Goal: Task Accomplishment & Management: Use online tool/utility

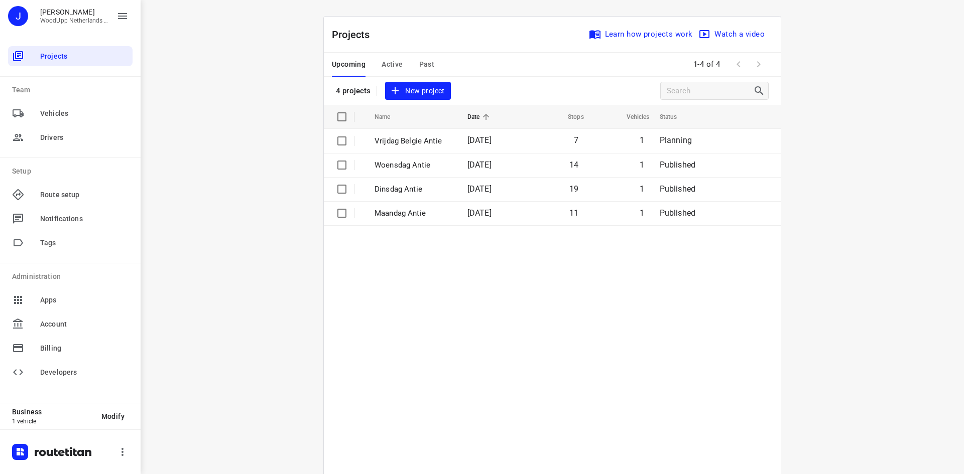
click at [294, 126] on div "i © 2025 Routetitan , © Stadia Maps , © OpenMapTiles © OpenStreetMap contributo…" at bounding box center [552, 237] width 823 height 474
click at [411, 94] on span "New project" at bounding box center [417, 91] width 53 height 13
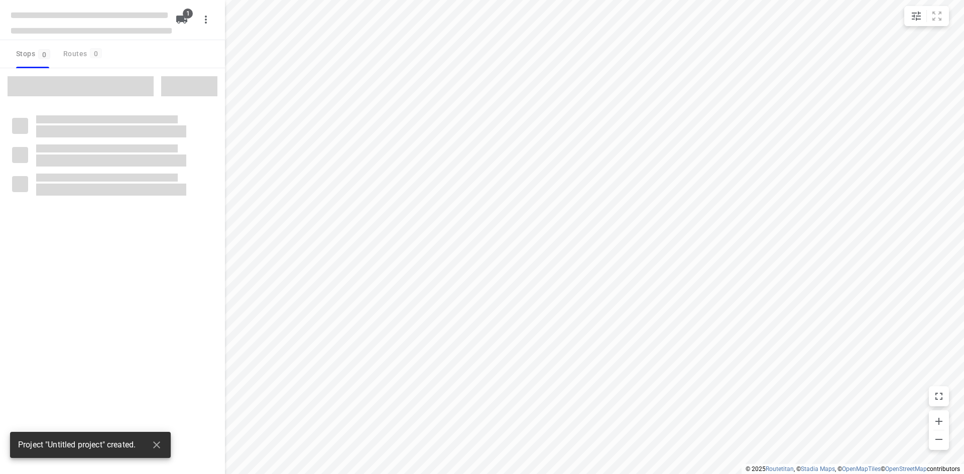
type input "distance"
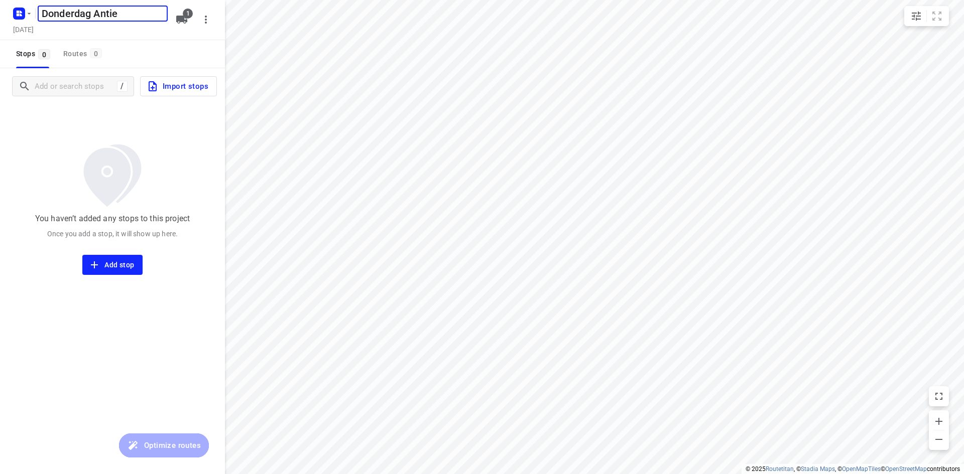
type input "Donderdag Antie"
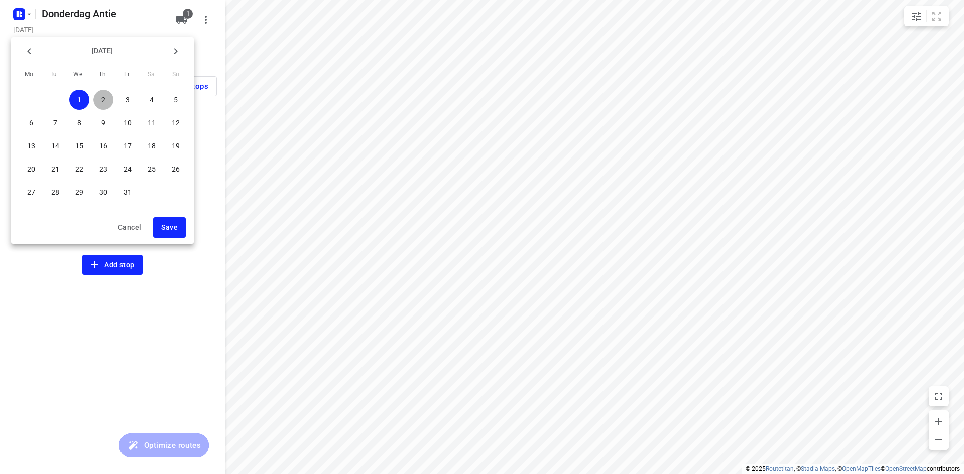
click at [108, 100] on span "2" at bounding box center [103, 100] width 20 height 10
click at [174, 231] on span "Save" at bounding box center [169, 227] width 17 height 13
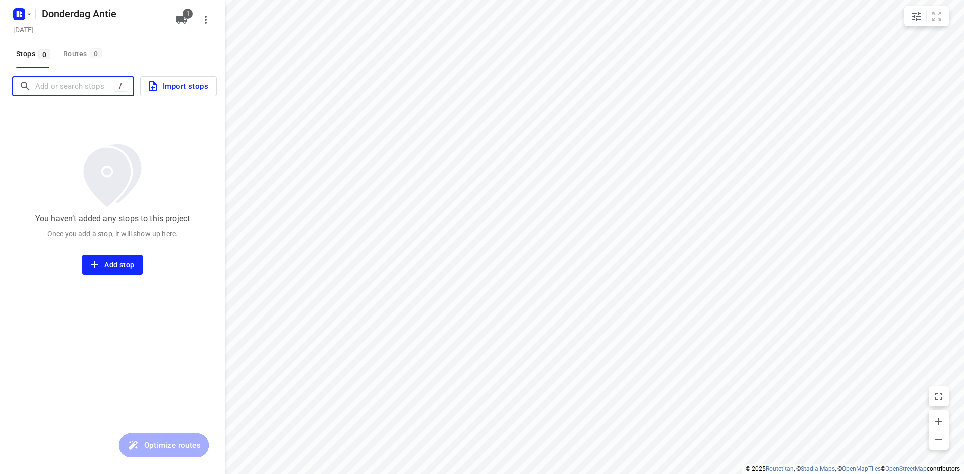
click at [82, 87] on input "Add or search stops" at bounding box center [74, 87] width 79 height 16
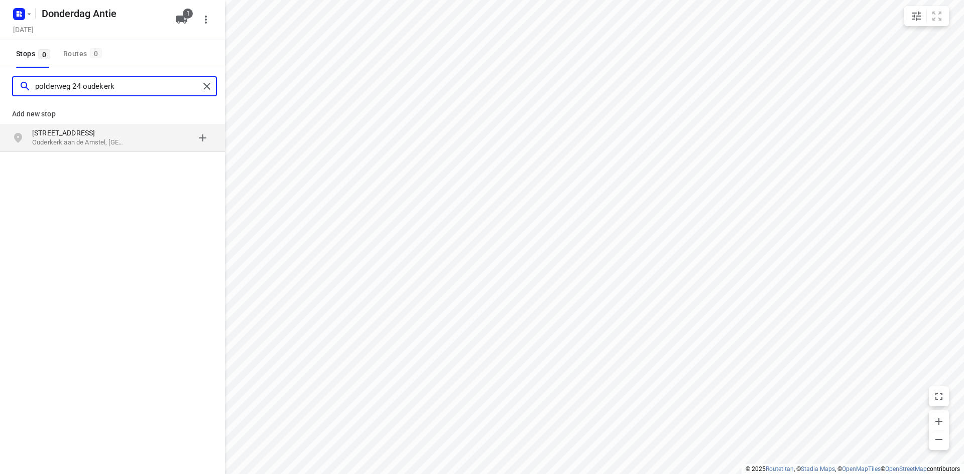
type input "polderweg 24 oudekerk"
click at [73, 135] on p "[STREET_ADDRESS]" at bounding box center [78, 133] width 92 height 10
type input "meerval 2 avenhoorn"
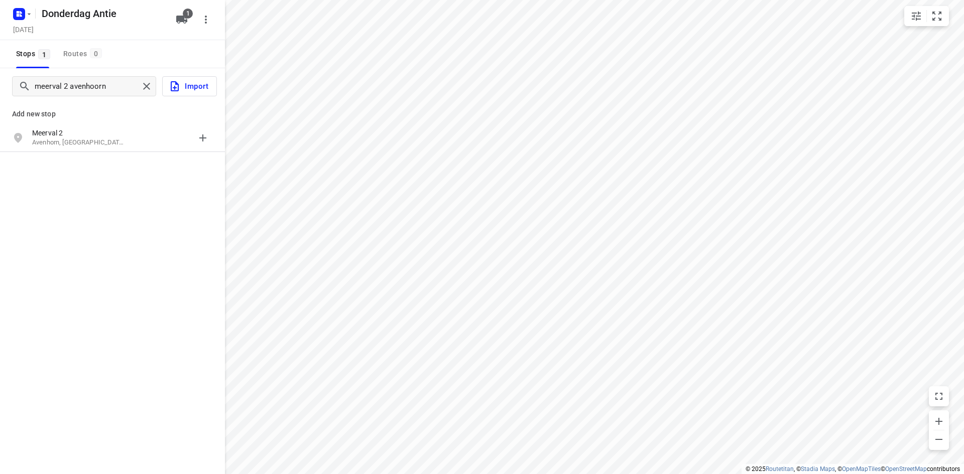
click at [84, 141] on p "Avenhorn, [GEOGRAPHIC_DATA]" at bounding box center [78, 143] width 92 height 10
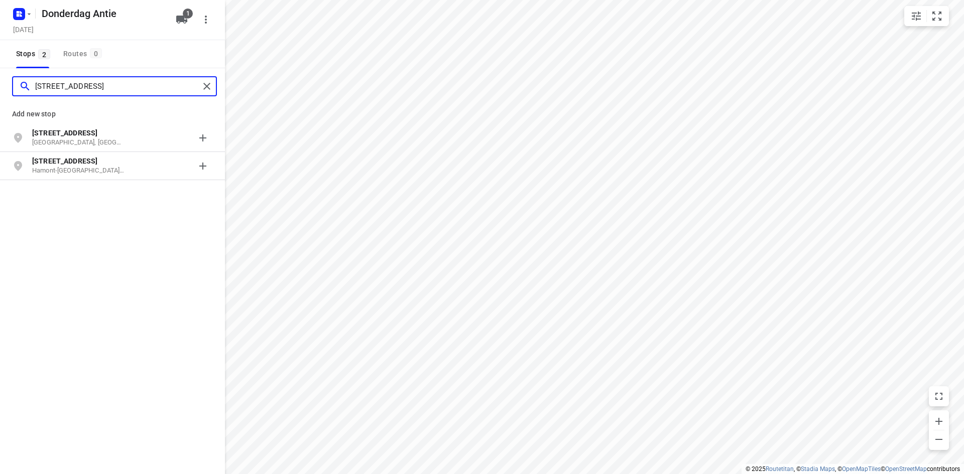
type input "[STREET_ADDRESS]"
click at [93, 136] on b "[STREET_ADDRESS]" at bounding box center [64, 133] width 65 height 8
type input "[STREET_ADDRESS]"
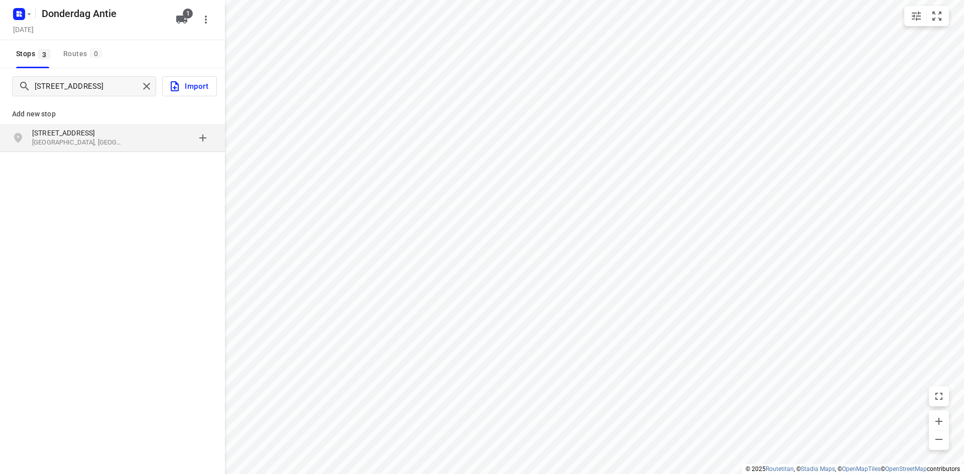
click at [86, 142] on p "[GEOGRAPHIC_DATA], [GEOGRAPHIC_DATA]" at bounding box center [78, 143] width 92 height 10
type input "[GEOGRAPHIC_DATA][STREET_ADDRESS]"
click at [81, 142] on p "[GEOGRAPHIC_DATA], [GEOGRAPHIC_DATA]" at bounding box center [78, 143] width 92 height 10
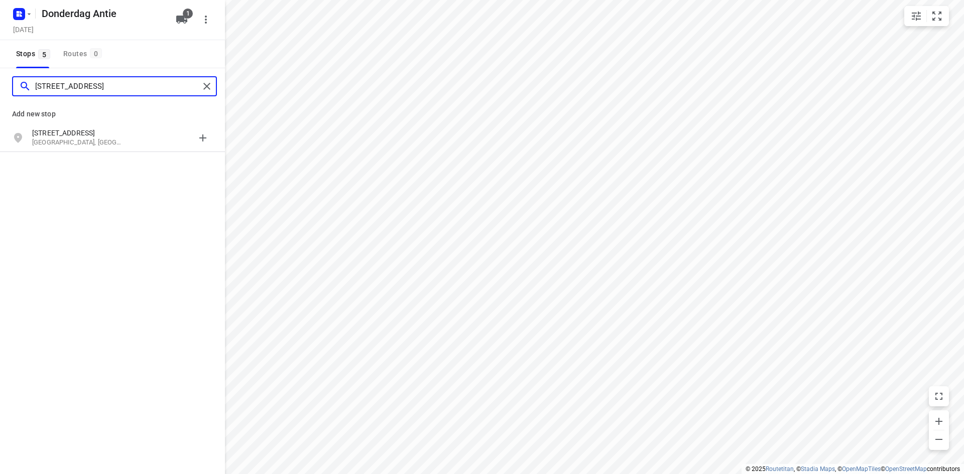
type input "[STREET_ADDRESS]"
click at [75, 140] on p "[GEOGRAPHIC_DATA], [GEOGRAPHIC_DATA]" at bounding box center [78, 143] width 92 height 10
type input "[STREET_ADDRESS]"
click at [75, 140] on p "[GEOGRAPHIC_DATA], [GEOGRAPHIC_DATA]" at bounding box center [78, 143] width 92 height 10
type input "groenestein 87 alphen"
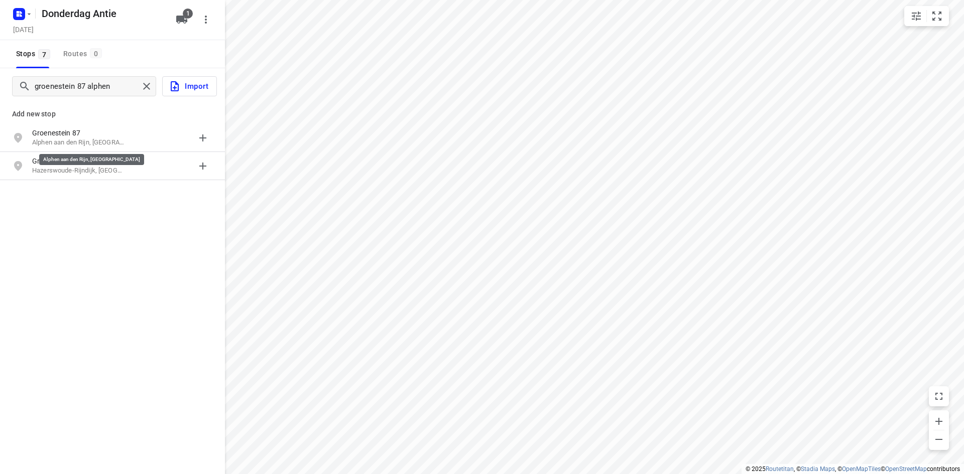
click at [75, 140] on p "Alphen aan den Rijn, [GEOGRAPHIC_DATA]" at bounding box center [78, 143] width 92 height 10
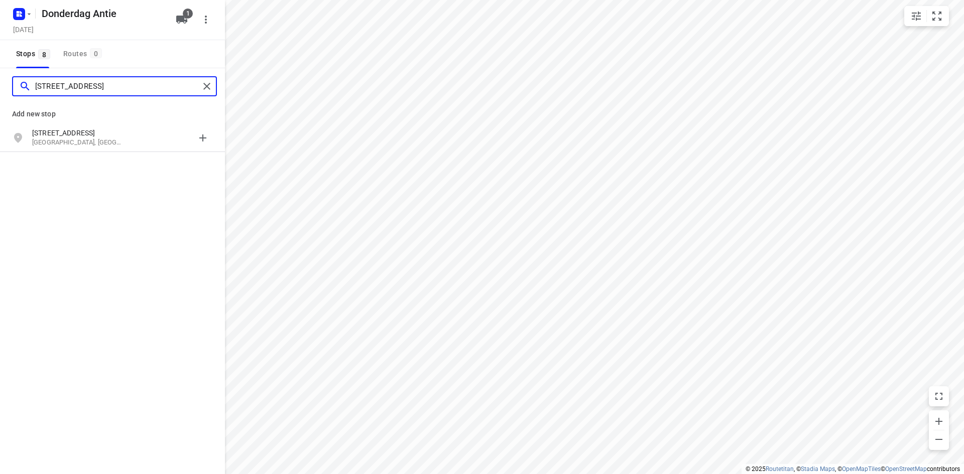
type input "[STREET_ADDRESS]"
click at [77, 142] on p "[GEOGRAPHIC_DATA], [GEOGRAPHIC_DATA]" at bounding box center [78, 143] width 92 height 10
type input "toetsenbordpad 103"
click at [77, 142] on p "[GEOGRAPHIC_DATA], [GEOGRAPHIC_DATA]" at bounding box center [78, 143] width 92 height 10
type input "vrouwenmantel 37 breukelen"
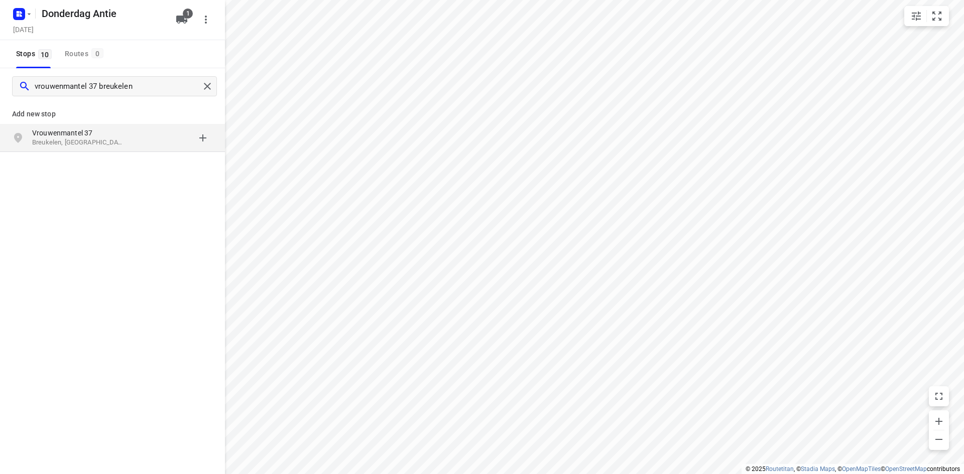
click at [86, 137] on p "Vrouwenmantel 37" at bounding box center [78, 133] width 92 height 10
type input "oostwaard 61 maarssen"
click at [87, 133] on p "Oostwaard 61" at bounding box center [78, 133] width 92 height 10
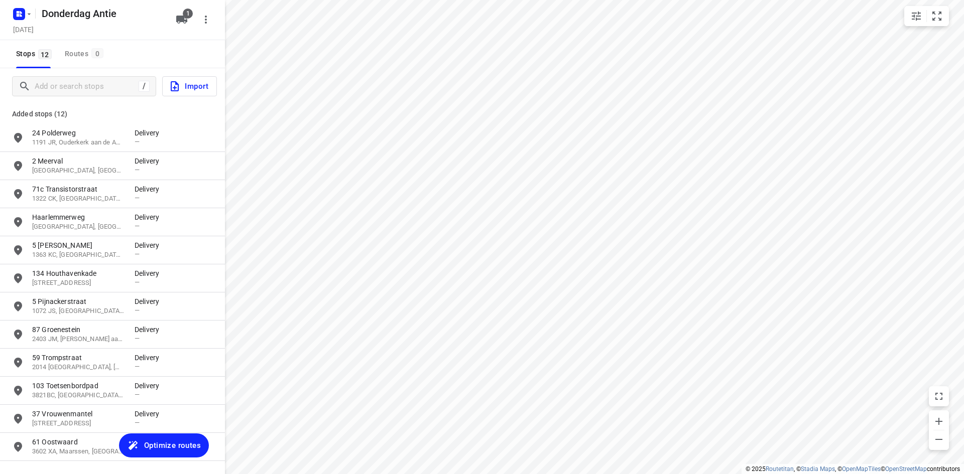
click at [145, 49] on div "Stops 12 Routes 0" at bounding box center [112, 54] width 225 height 28
click at [179, 19] on icon "button" at bounding box center [181, 20] width 11 height 8
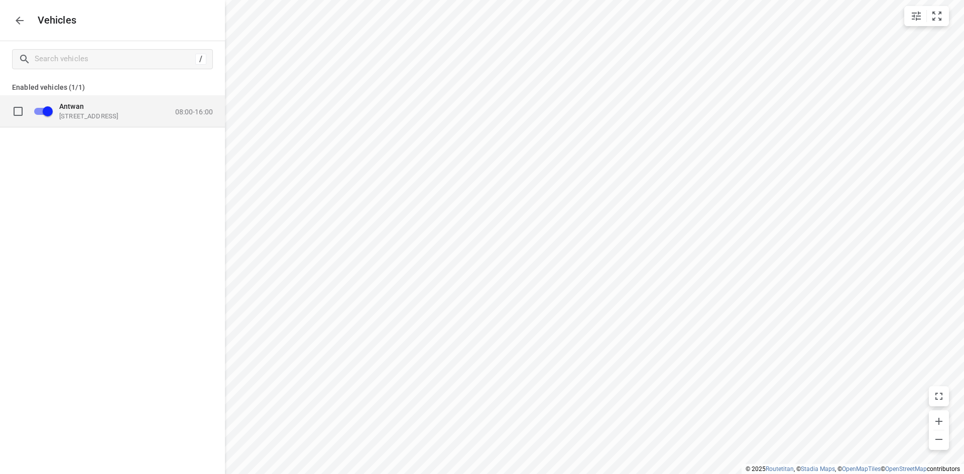
click at [196, 107] on div "Antwan [STREET_ADDRESS] 08:00-16:00" at bounding box center [133, 111] width 160 height 18
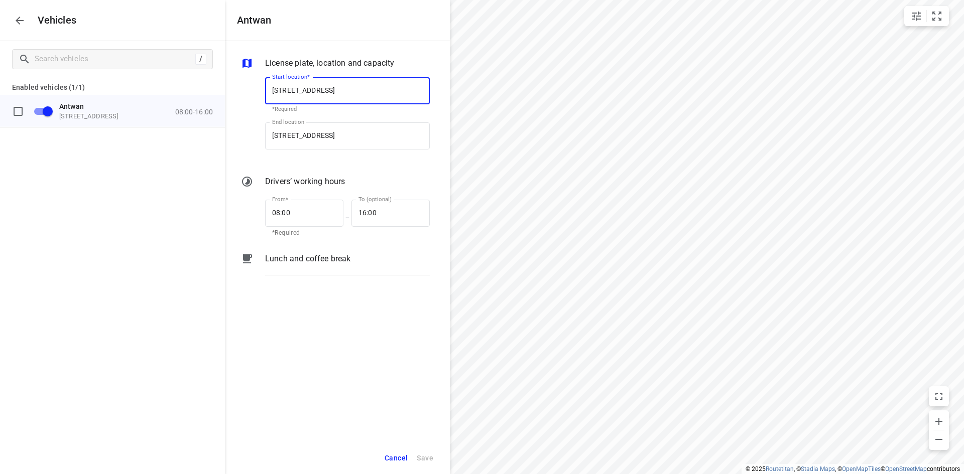
scroll to position [0, 1]
click at [287, 214] on input "08:00" at bounding box center [298, 213] width 67 height 27
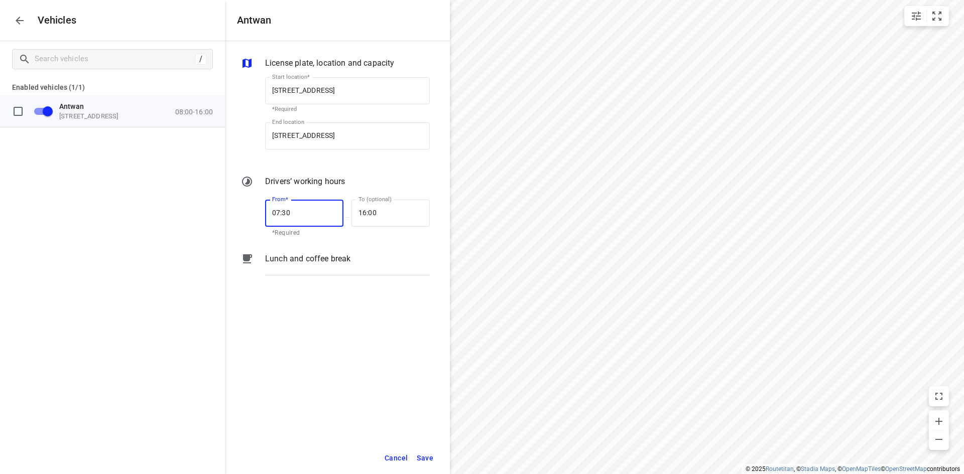
type input "07:30"
click at [432, 372] on div "License plate, location and capacity Start location* [STREET_ADDRESS] Start loc…" at bounding box center [337, 241] width 225 height 401
click at [376, 211] on input "16:00" at bounding box center [384, 213] width 67 height 27
click at [375, 210] on input "16:00" at bounding box center [384, 213] width 67 height 27
type input "16:15"
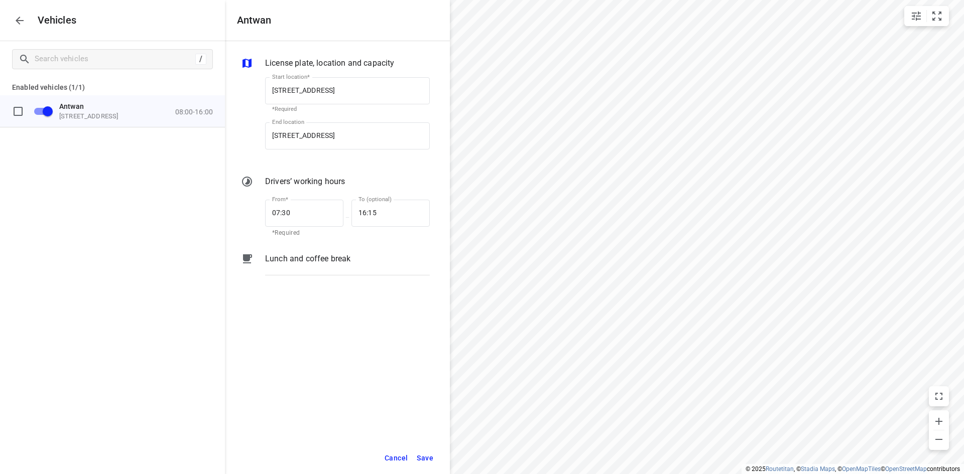
click at [417, 335] on div "License plate, location and capacity Start location* [STREET_ADDRESS] Start loc…" at bounding box center [337, 241] width 225 height 401
click at [427, 461] on span "Save" at bounding box center [425, 458] width 17 height 13
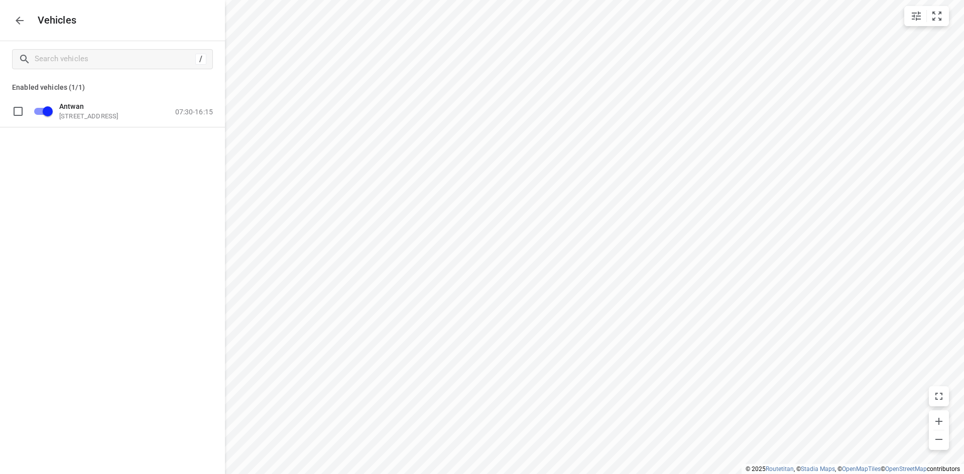
click at [80, 173] on div "/ Enabled vehicles (1/1) Antwan [STREET_ADDRESS] 07:30-16:15" at bounding box center [112, 278] width 225 height 474
click at [22, 15] on icon "button" at bounding box center [20, 21] width 12 height 12
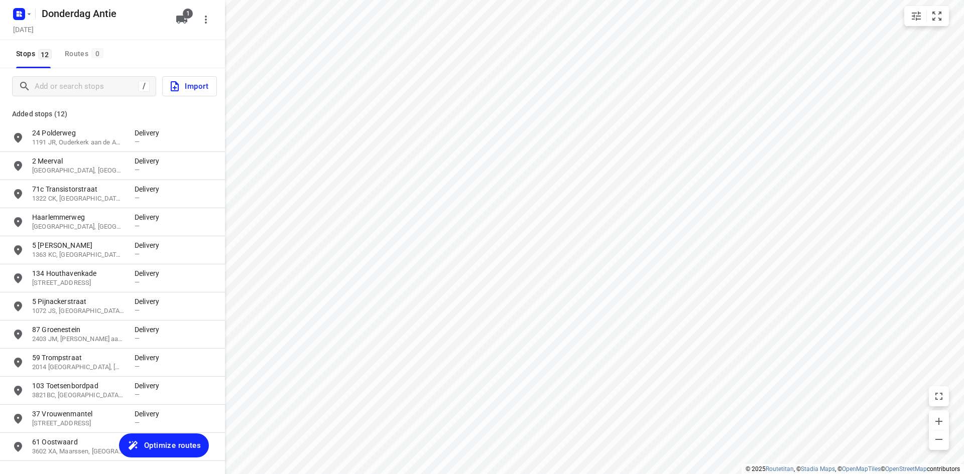
click at [162, 449] on span "Optimize routes" at bounding box center [172, 445] width 57 height 13
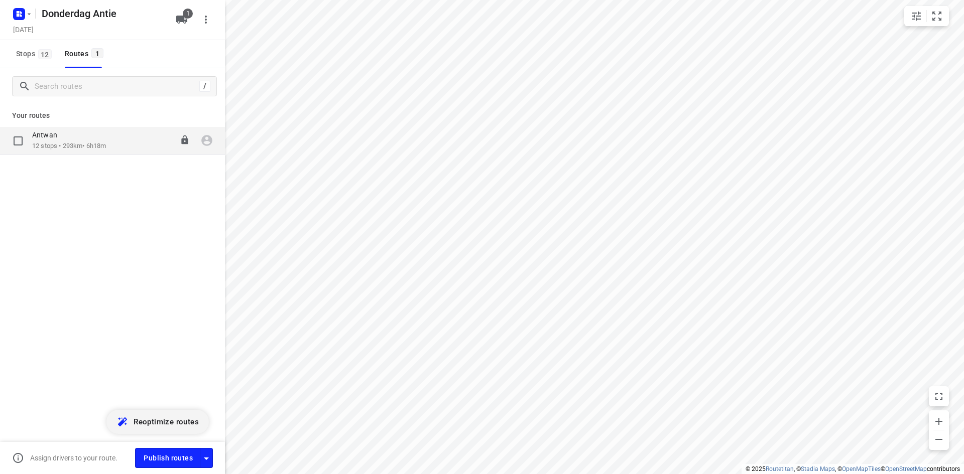
click at [117, 143] on div "Antwan 12 stops • 293km • 6h18m 07:30-13:48" at bounding box center [128, 141] width 193 height 21
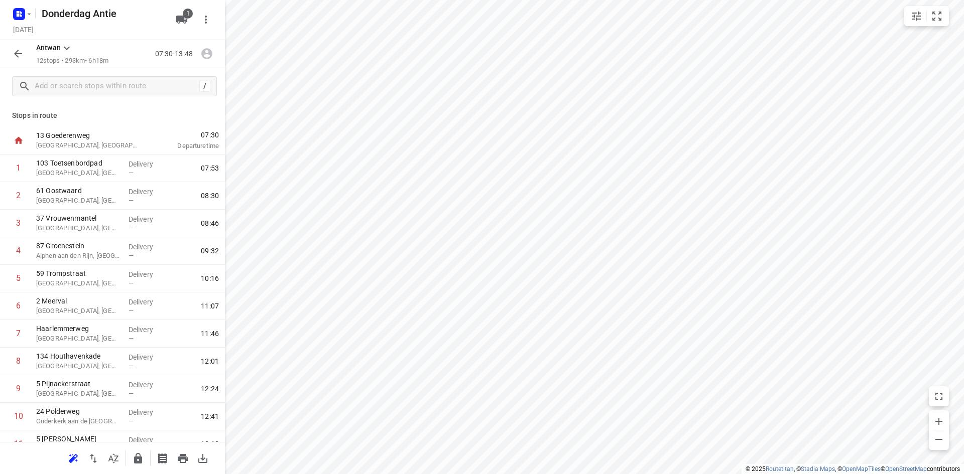
click at [111, 107] on div "Stops in route 13 Goederenweg [GEOGRAPHIC_DATA], [GEOGRAPHIC_DATA] 07:30 Depart…" at bounding box center [112, 273] width 225 height 338
click at [89, 172] on p "[GEOGRAPHIC_DATA], [GEOGRAPHIC_DATA]" at bounding box center [78, 173] width 84 height 10
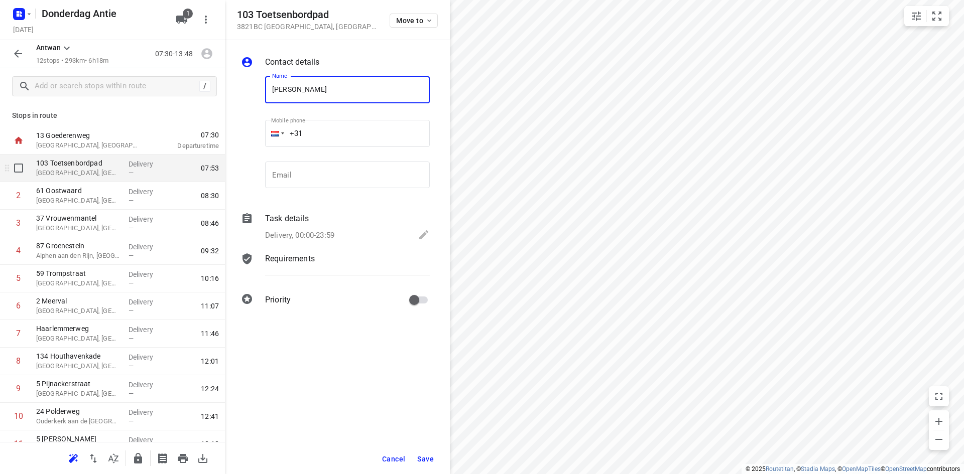
type input "[PERSON_NAME]"
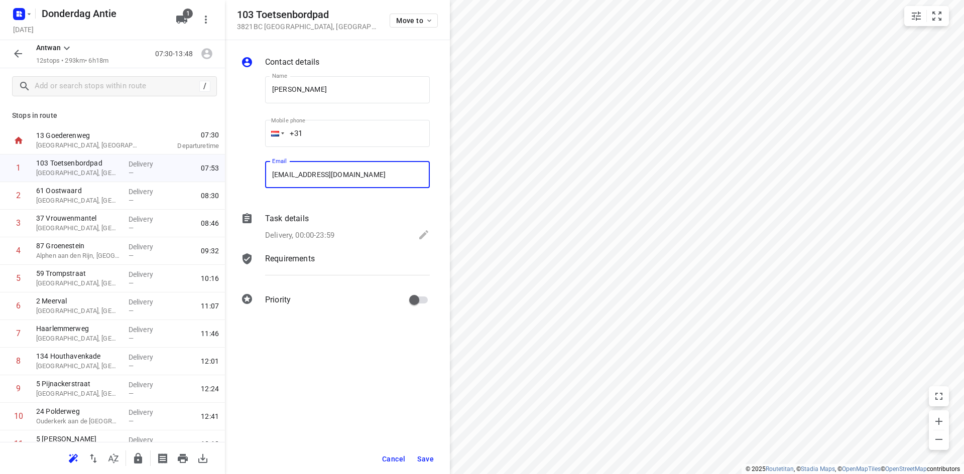
type input "[EMAIL_ADDRESS][DOMAIN_NAME]"
click at [424, 456] on span "Save" at bounding box center [425, 459] width 17 height 8
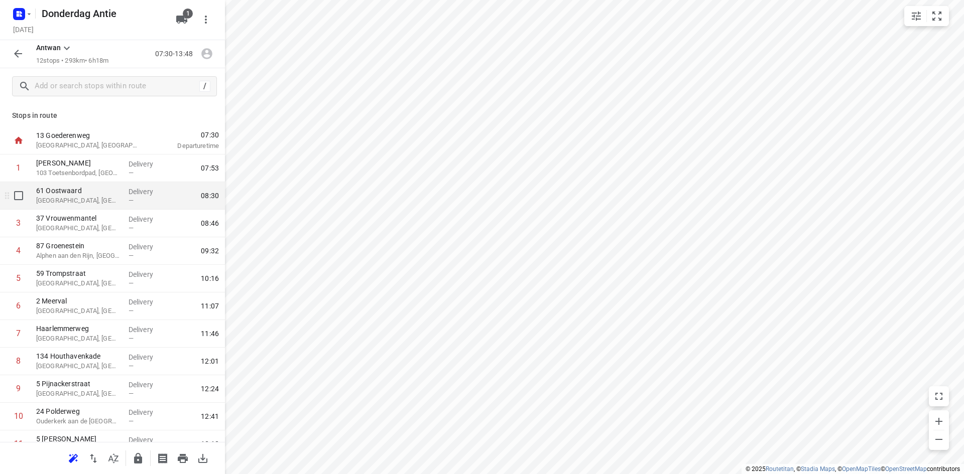
click at [69, 203] on p "[GEOGRAPHIC_DATA], [GEOGRAPHIC_DATA]" at bounding box center [78, 201] width 84 height 10
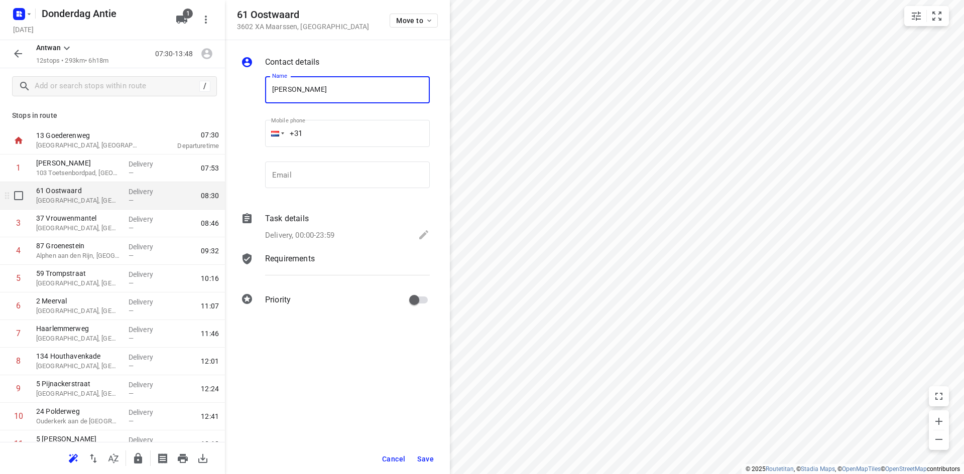
type input "[PERSON_NAME]"
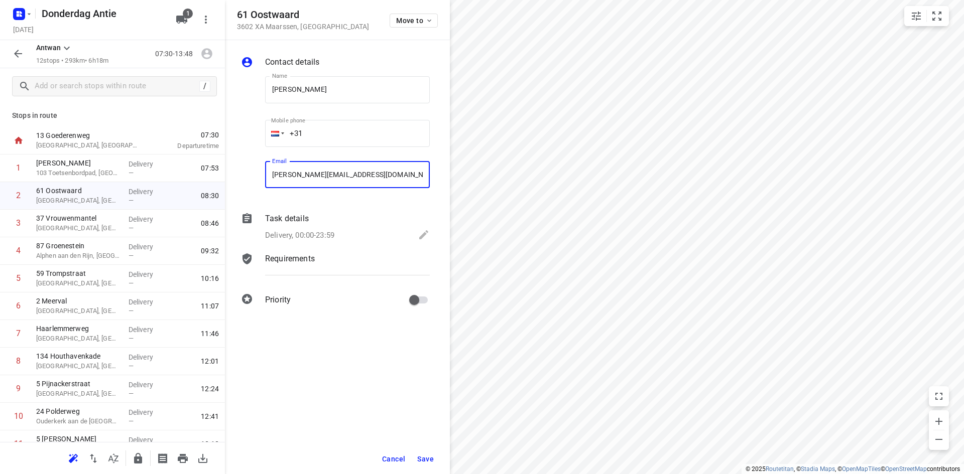
type input "[PERSON_NAME][EMAIL_ADDRESS][DOMAIN_NAME]"
click at [431, 460] on span "Save" at bounding box center [425, 459] width 17 height 8
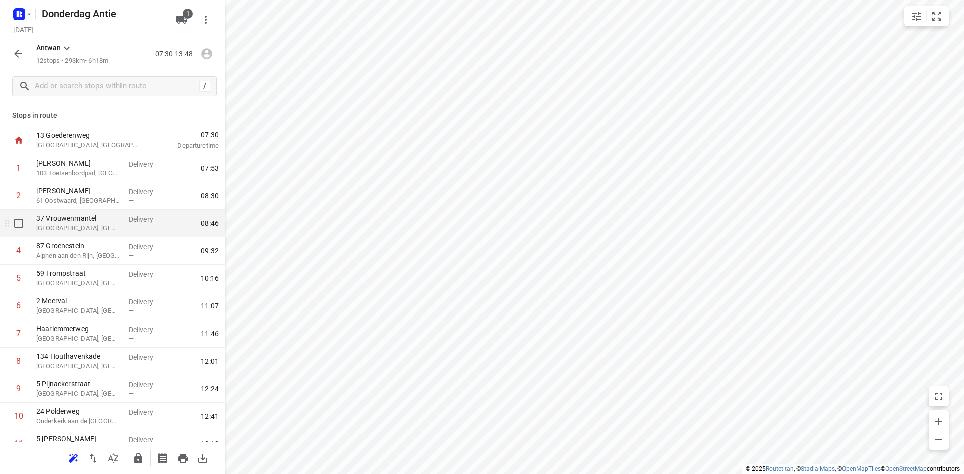
click at [79, 225] on p "[GEOGRAPHIC_DATA], [GEOGRAPHIC_DATA]" at bounding box center [78, 228] width 84 height 10
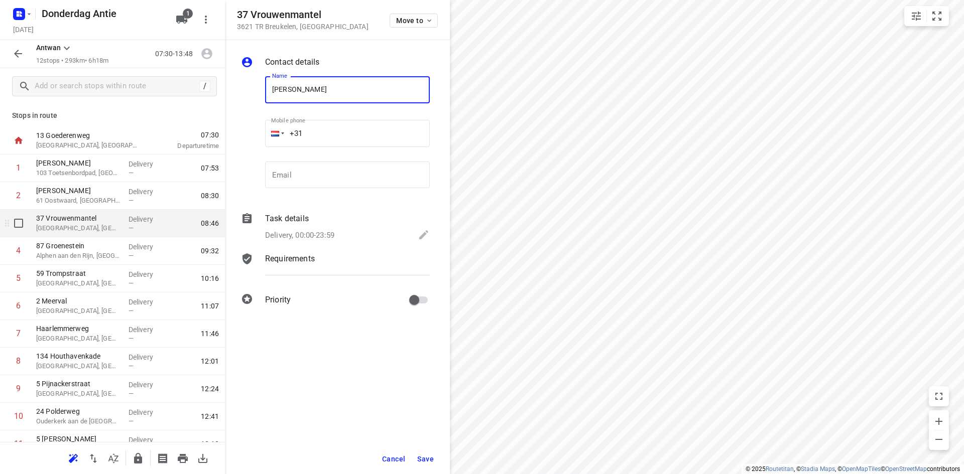
type input "[PERSON_NAME]"
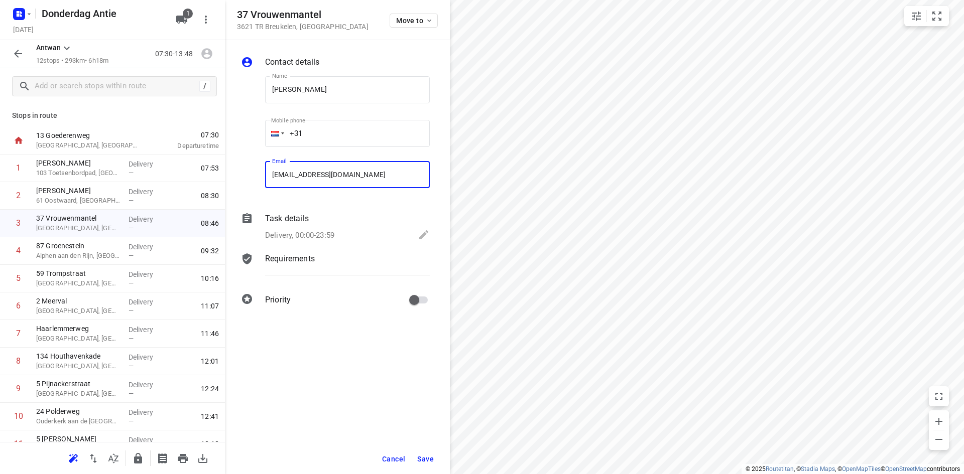
type input "[EMAIL_ADDRESS][DOMAIN_NAME]"
click at [422, 458] on span "Save" at bounding box center [425, 459] width 17 height 8
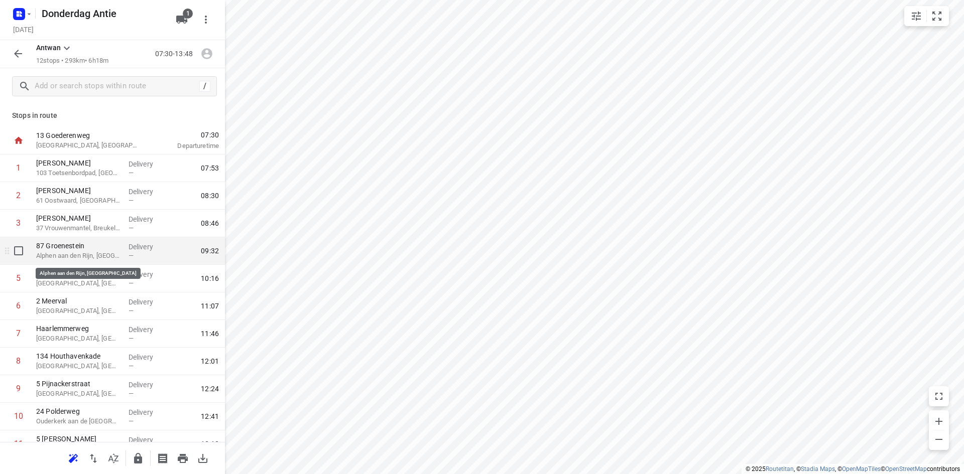
click at [95, 259] on p "Alphen aan den Rijn, [GEOGRAPHIC_DATA]" at bounding box center [78, 256] width 84 height 10
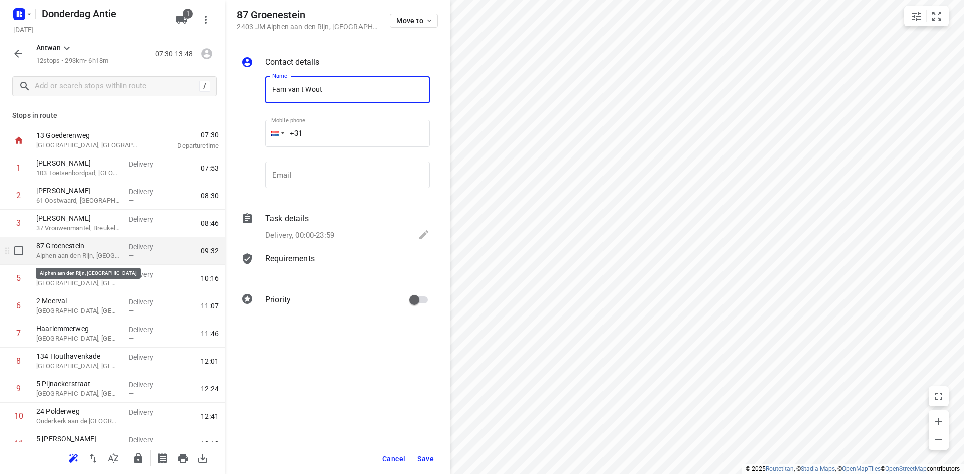
type input "Fam van t Wout"
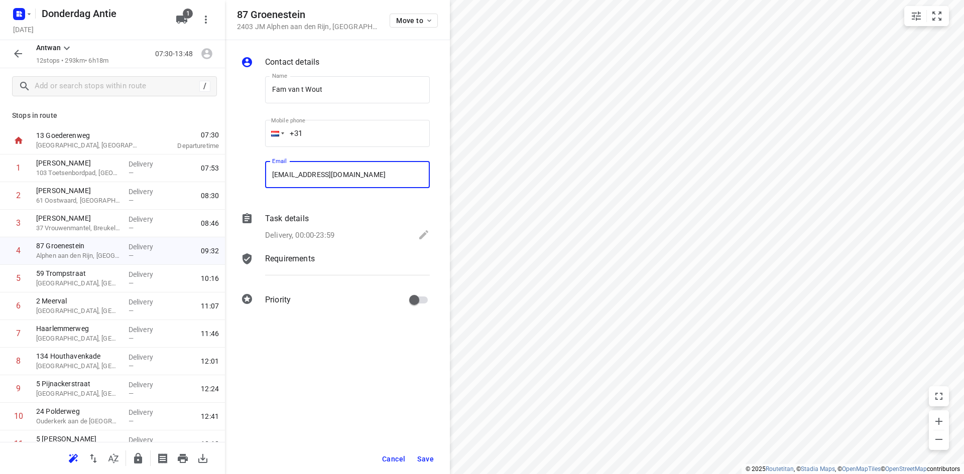
type input "[EMAIL_ADDRESS][DOMAIN_NAME]"
click at [430, 458] on span "Save" at bounding box center [425, 459] width 17 height 8
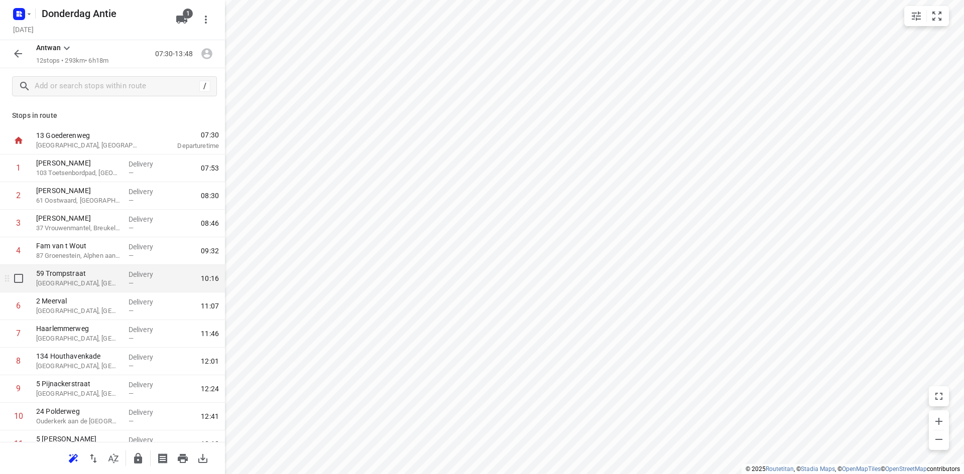
click at [53, 285] on p "[GEOGRAPHIC_DATA], [GEOGRAPHIC_DATA]" at bounding box center [78, 284] width 84 height 10
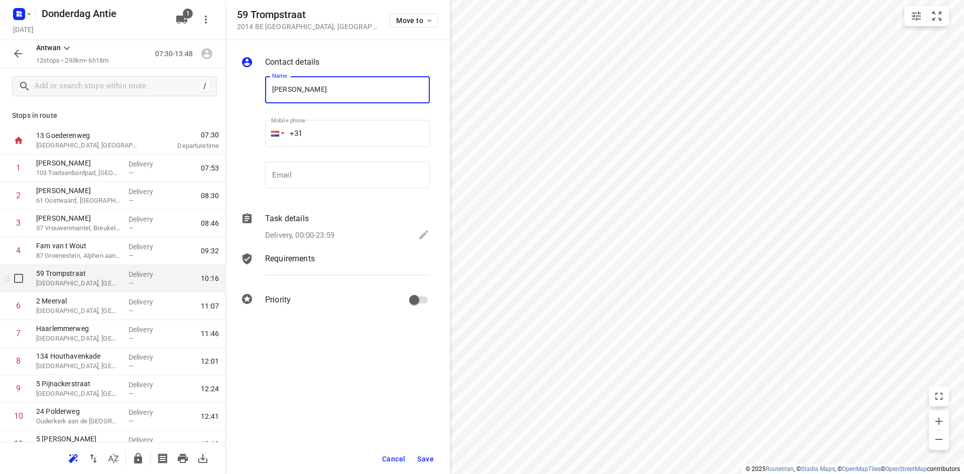
type input "[PERSON_NAME]"
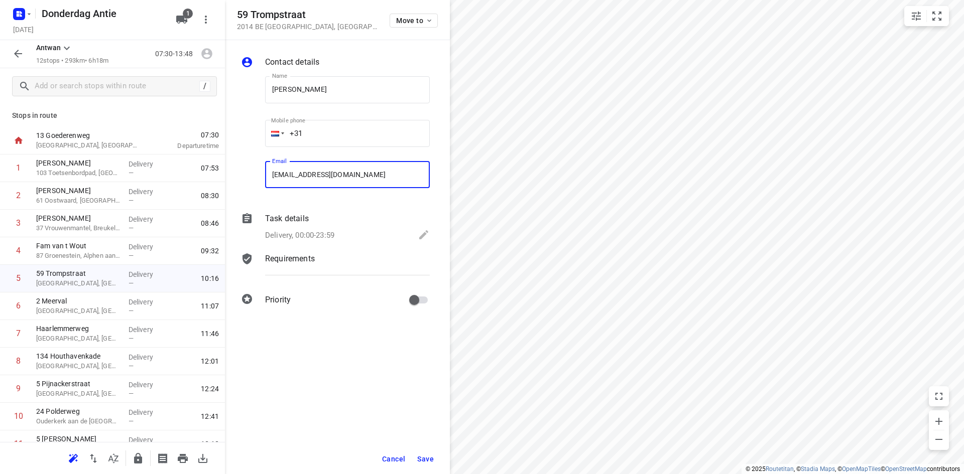
type input "[EMAIL_ADDRESS][DOMAIN_NAME]"
click at [432, 461] on span "Save" at bounding box center [425, 459] width 17 height 8
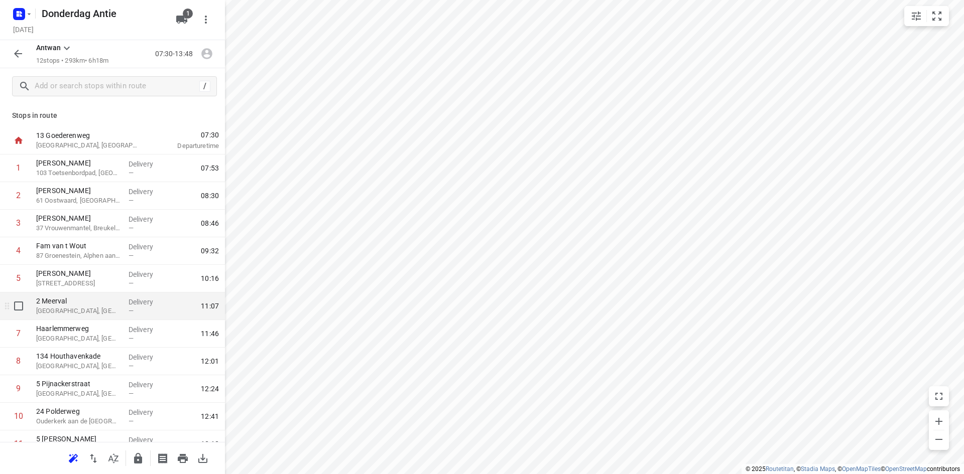
click at [72, 309] on p "[GEOGRAPHIC_DATA], [GEOGRAPHIC_DATA]" at bounding box center [78, 311] width 84 height 10
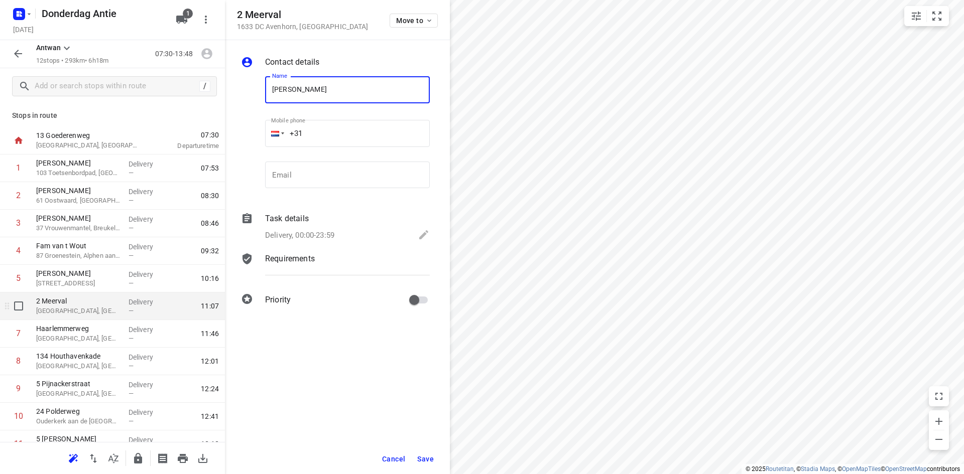
type input "[PERSON_NAME]"
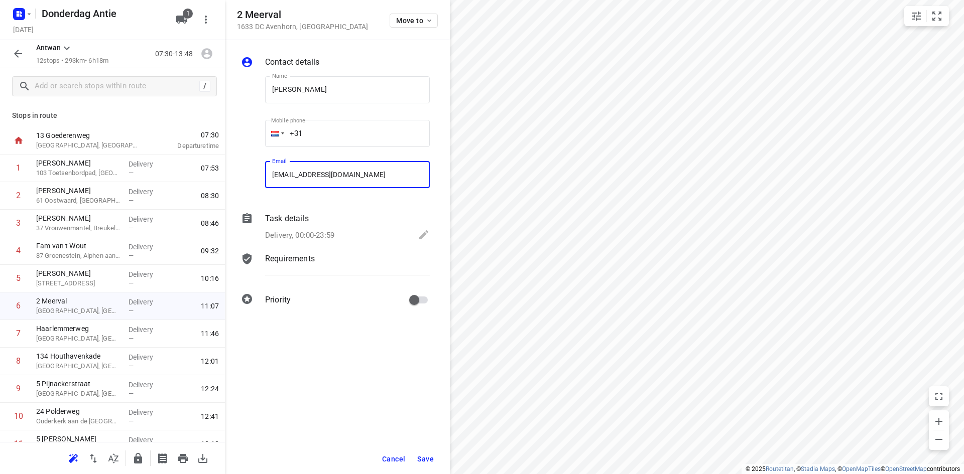
type input "[EMAIL_ADDRESS][DOMAIN_NAME]"
click at [418, 459] on span "Save" at bounding box center [425, 459] width 17 height 8
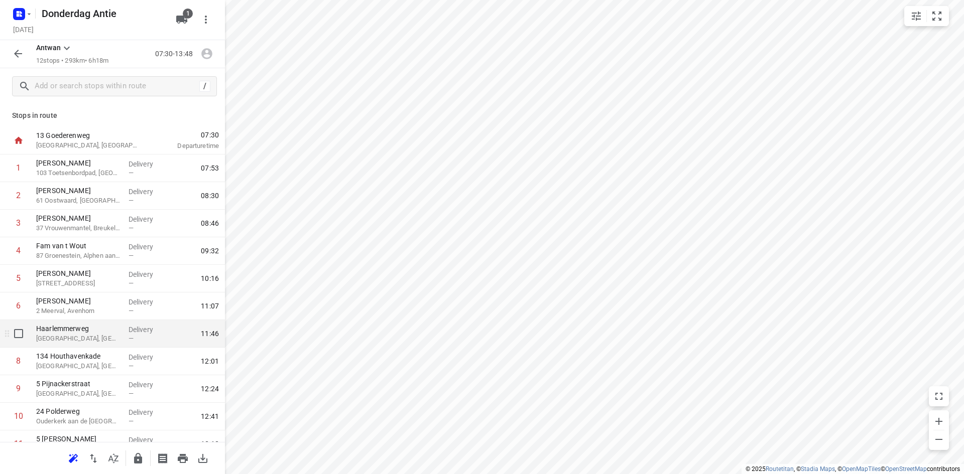
click at [90, 330] on p "Haarlemmerweg" at bounding box center [78, 329] width 84 height 10
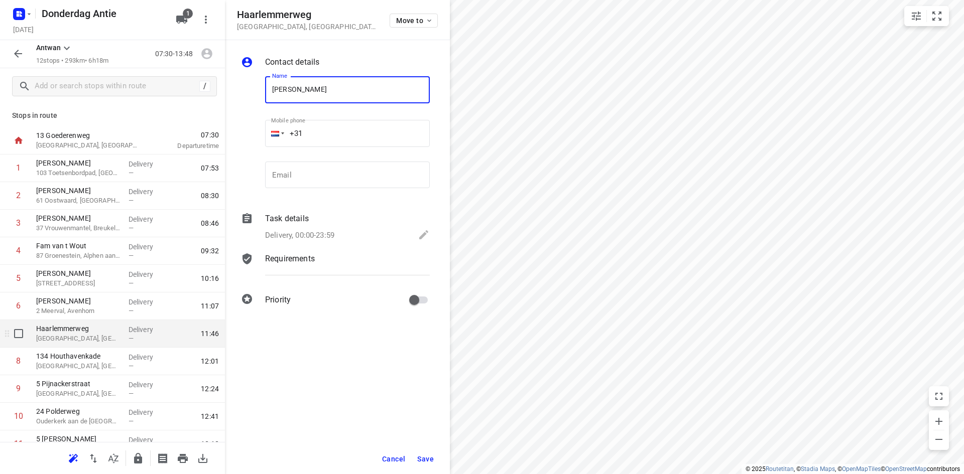
type input "[PERSON_NAME]"
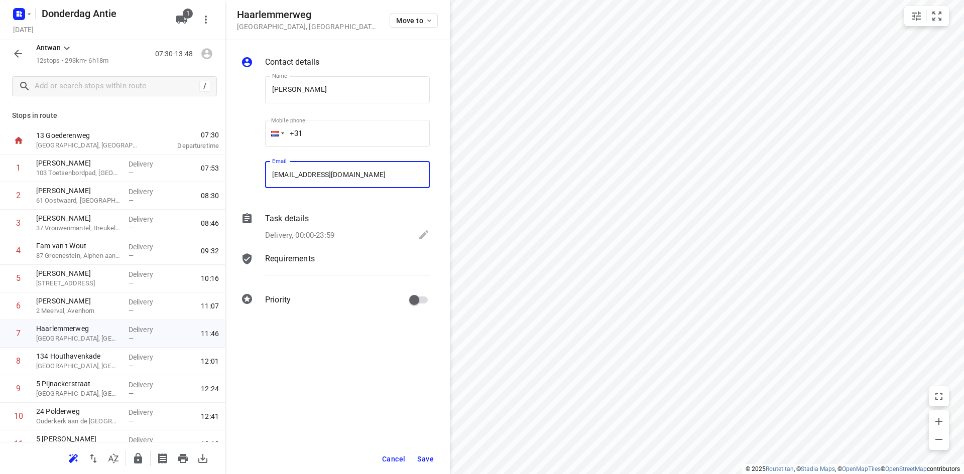
type input "[EMAIL_ADDRESS][DOMAIN_NAME]"
click at [426, 454] on button "Save" at bounding box center [425, 459] width 25 height 18
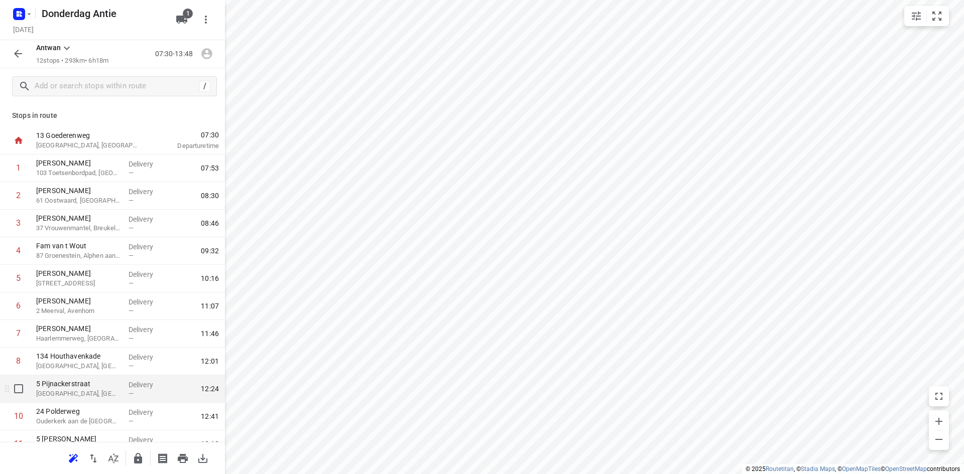
click at [103, 379] on p "5 Pijnackerstraat" at bounding box center [78, 384] width 84 height 10
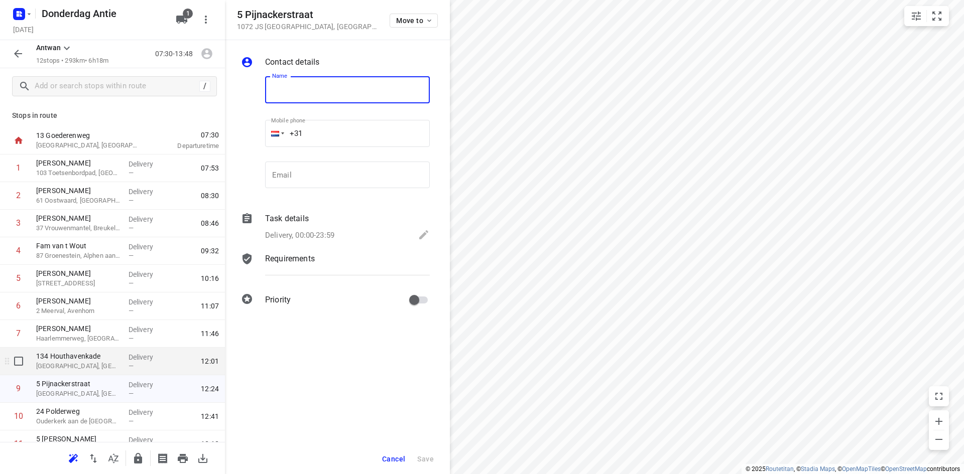
click at [104, 369] on p "[GEOGRAPHIC_DATA], [GEOGRAPHIC_DATA]" at bounding box center [78, 366] width 84 height 10
type input "[PERSON_NAME]"
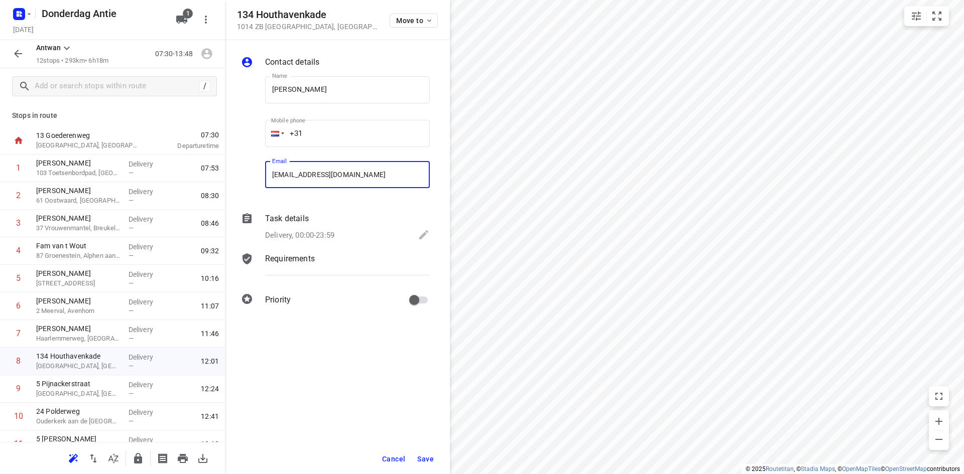
type input "[EMAIL_ADDRESS][DOMAIN_NAME]"
click at [415, 455] on button "Save" at bounding box center [425, 459] width 25 height 18
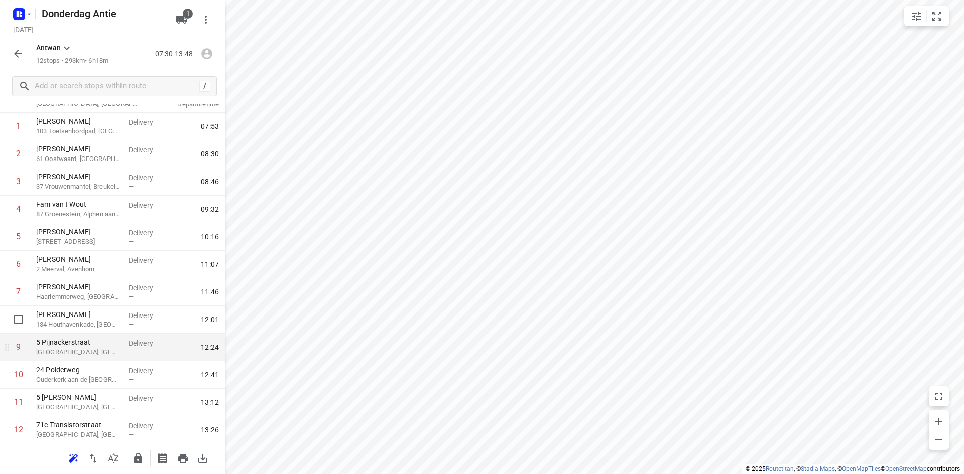
scroll to position [71, 0]
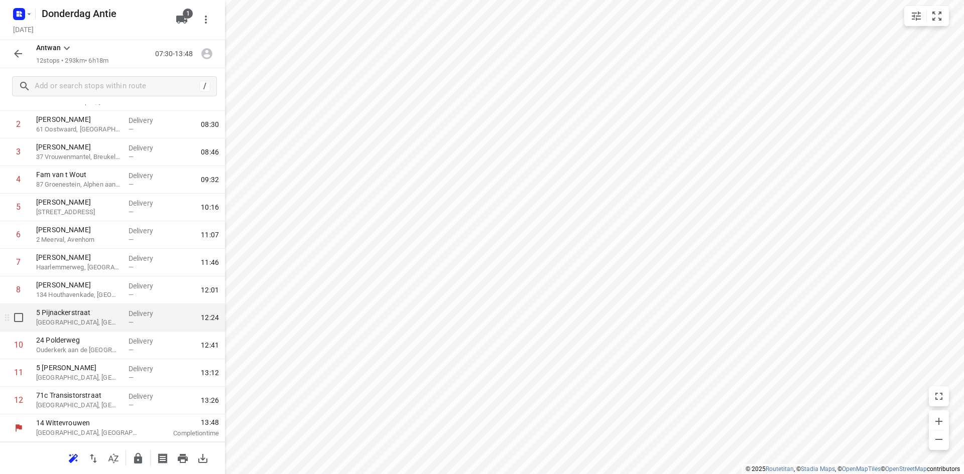
click at [74, 321] on p "[GEOGRAPHIC_DATA], [GEOGRAPHIC_DATA]" at bounding box center [78, 323] width 84 height 10
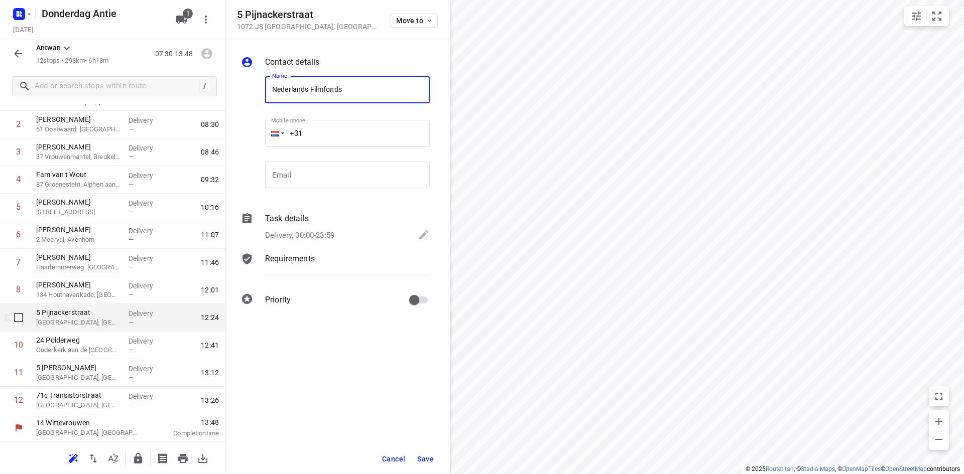
type input "Nederlands Filmfonds"
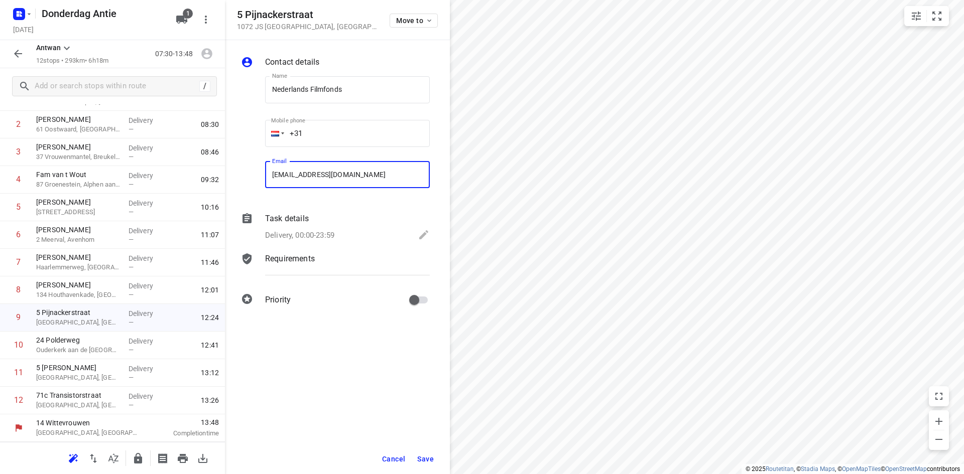
type input "[EMAIL_ADDRESS][DOMAIN_NAME]"
click at [428, 457] on span "Save" at bounding box center [425, 459] width 17 height 8
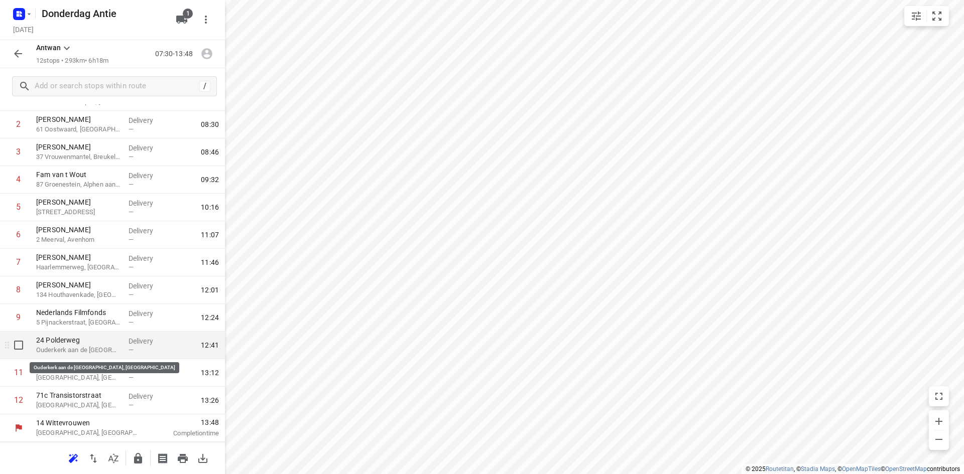
click at [68, 348] on p "Ouderkerk aan de [GEOGRAPHIC_DATA], [GEOGRAPHIC_DATA]" at bounding box center [78, 350] width 84 height 10
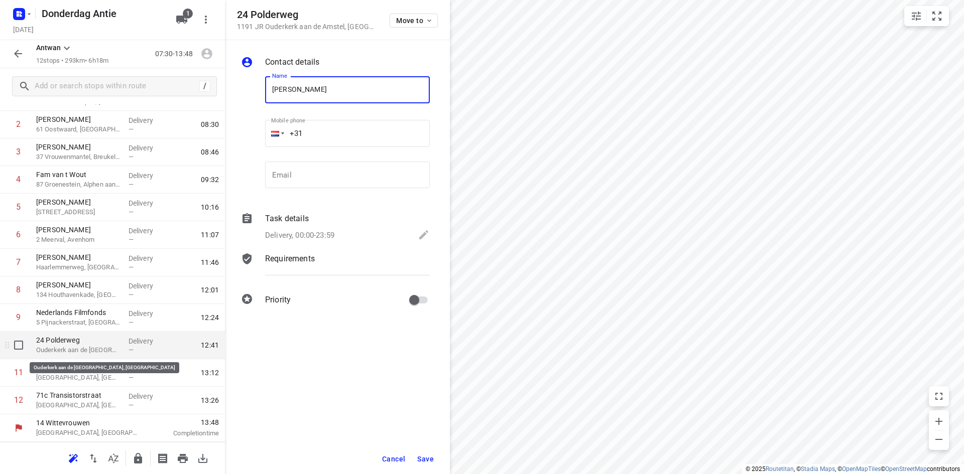
type input "[PERSON_NAME]"
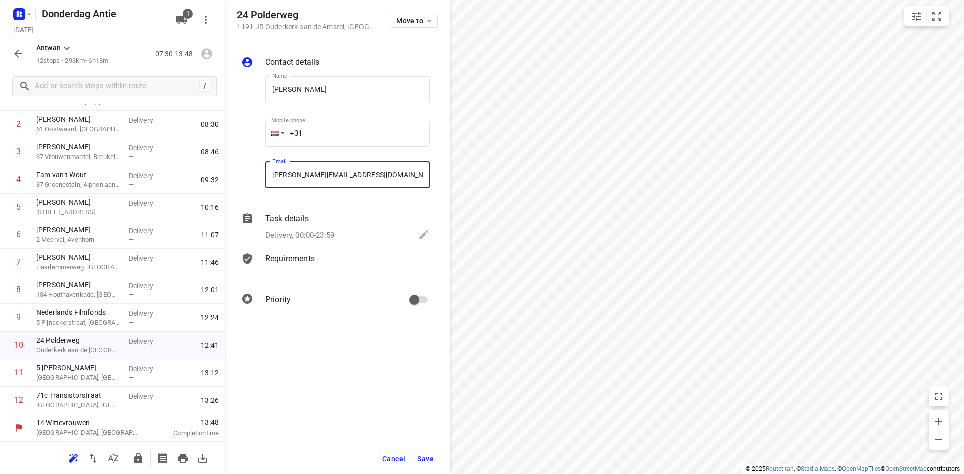
type input "[PERSON_NAME][EMAIL_ADDRESS][DOMAIN_NAME]"
click at [435, 457] on button "Save" at bounding box center [425, 459] width 25 height 18
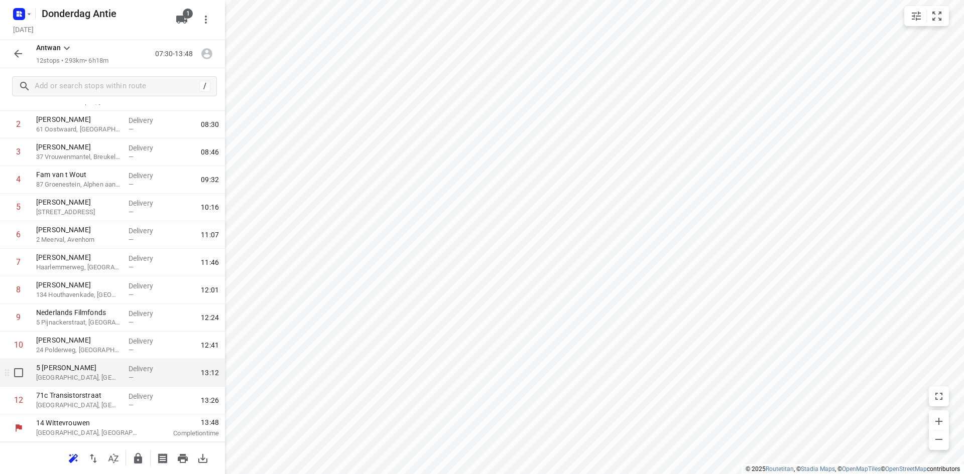
click at [129, 365] on p "Delivery" at bounding box center [147, 369] width 37 height 10
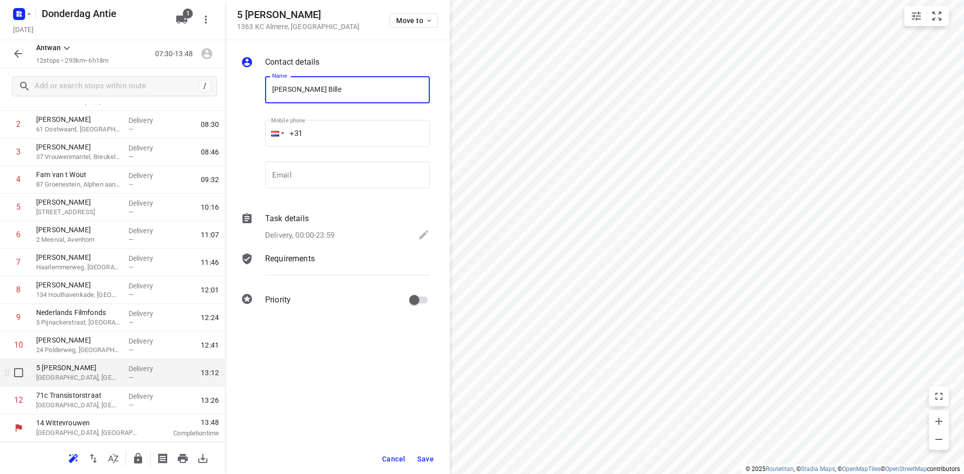
type input "[PERSON_NAME] Bille"
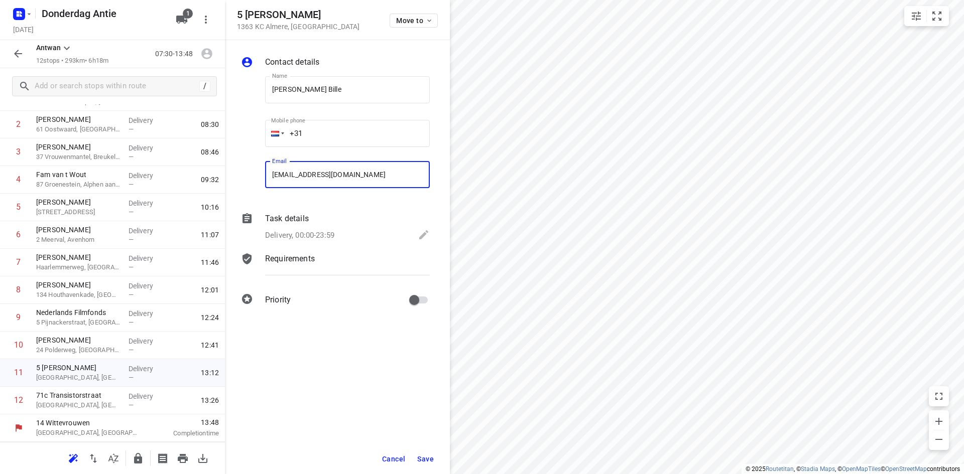
type input "[EMAIL_ADDRESS][DOMAIN_NAME]"
click at [433, 455] on span "Save" at bounding box center [425, 459] width 17 height 8
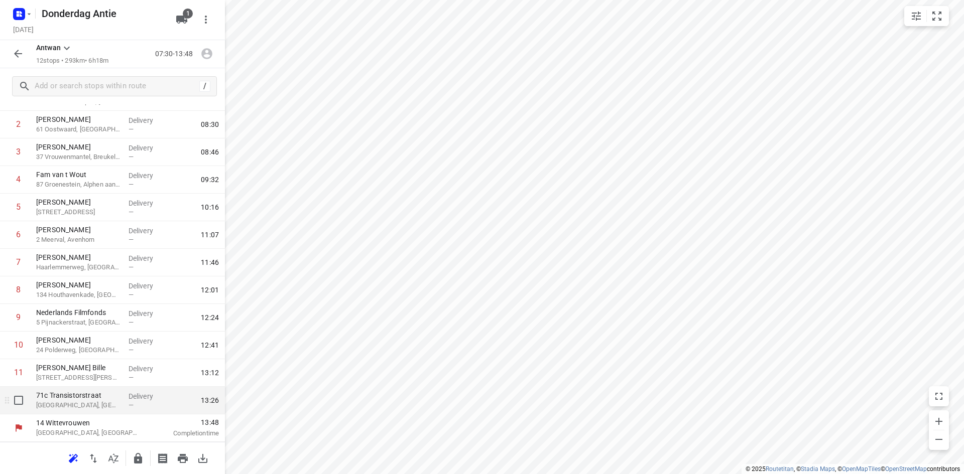
click at [101, 398] on p "71c Transistorstraat" at bounding box center [78, 396] width 84 height 10
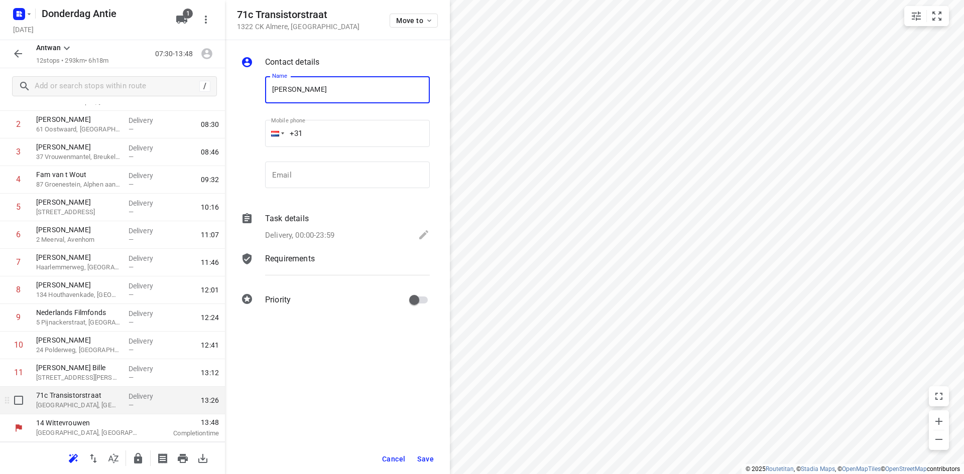
type input "[PERSON_NAME]"
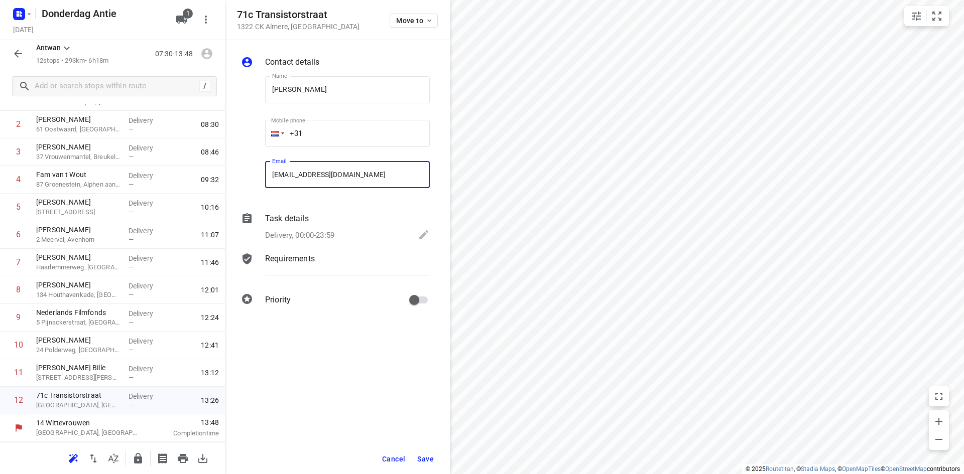
type input "[EMAIL_ADDRESS][DOMAIN_NAME]"
click at [427, 460] on span "Save" at bounding box center [425, 459] width 17 height 8
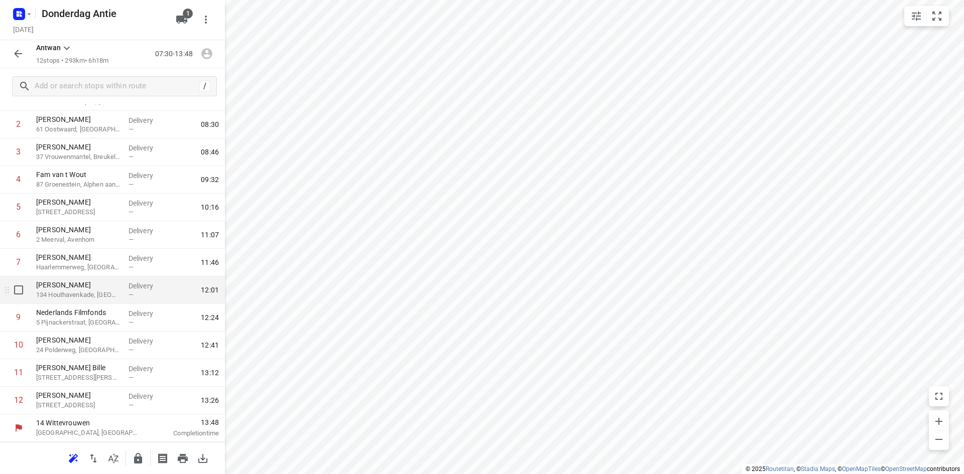
scroll to position [0, 0]
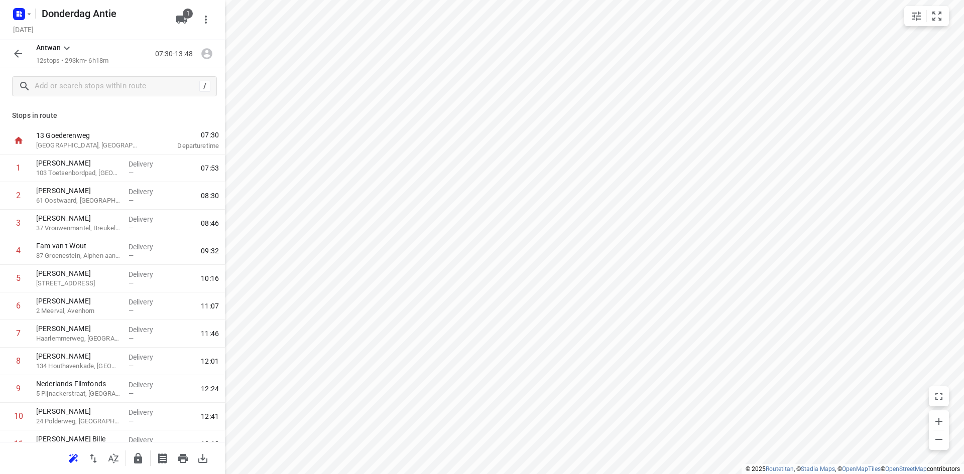
click at [19, 50] on icon "button" at bounding box center [18, 54] width 12 height 12
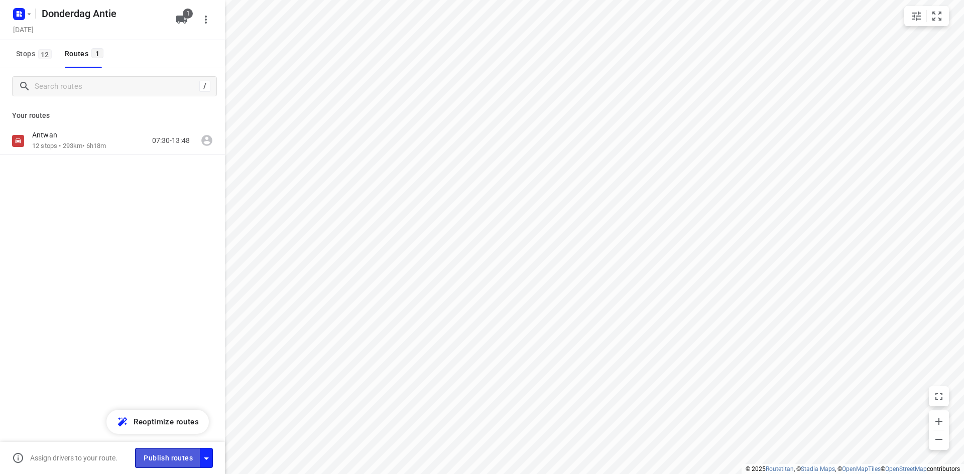
click at [169, 459] on span "Publish routes" at bounding box center [168, 458] width 49 height 13
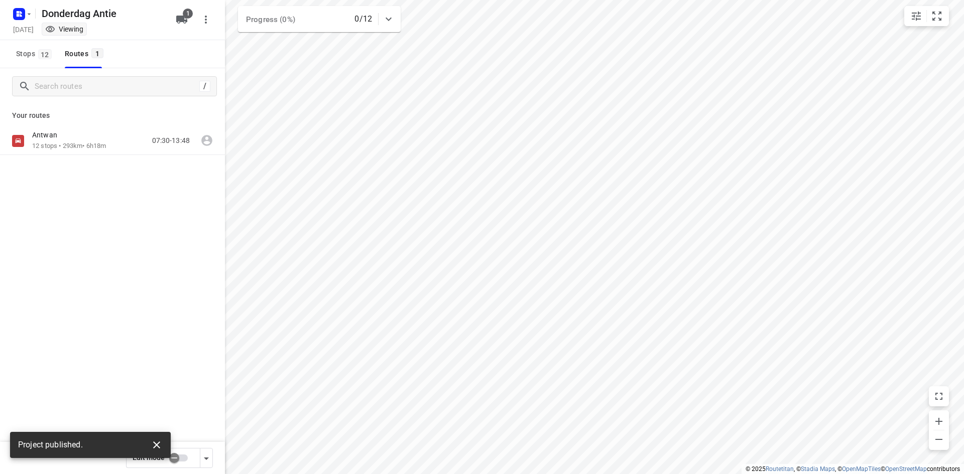
drag, startPoint x: 168, startPoint y: 438, endPoint x: 162, endPoint y: 439, distance: 5.5
click at [168, 438] on div "Project published." at bounding box center [90, 445] width 161 height 26
click at [158, 439] on icon "button" at bounding box center [157, 445] width 12 height 12
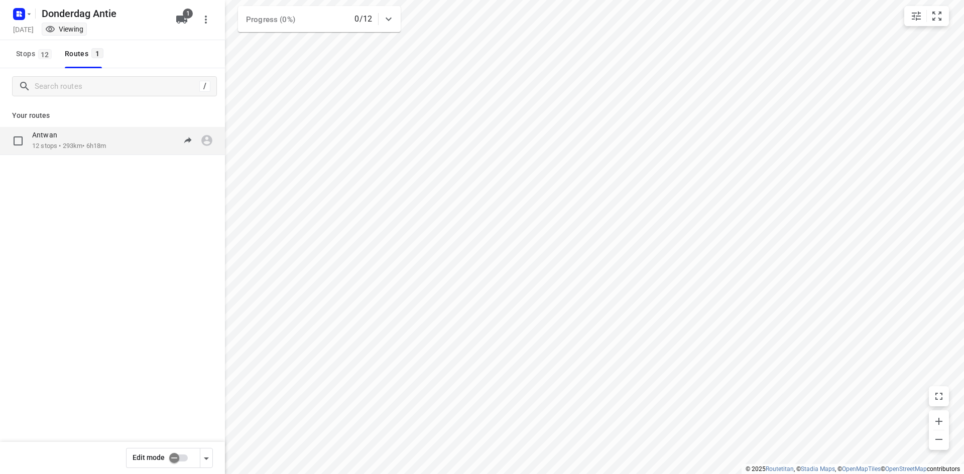
click at [114, 147] on div "Antwan 12 stops • 293km • 6h18m 07:30-13:48" at bounding box center [128, 141] width 193 height 21
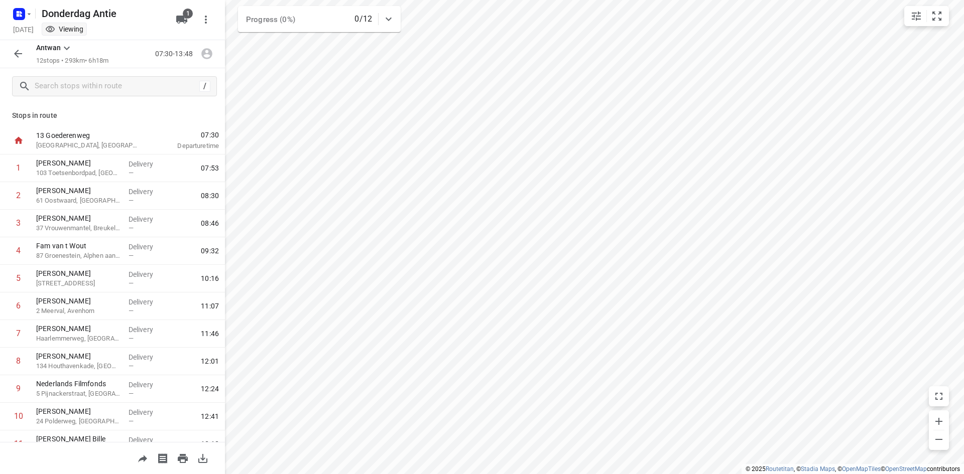
click at [201, 460] on icon "button" at bounding box center [203, 459] width 12 height 12
click at [21, 55] on icon "button" at bounding box center [18, 54] width 12 height 12
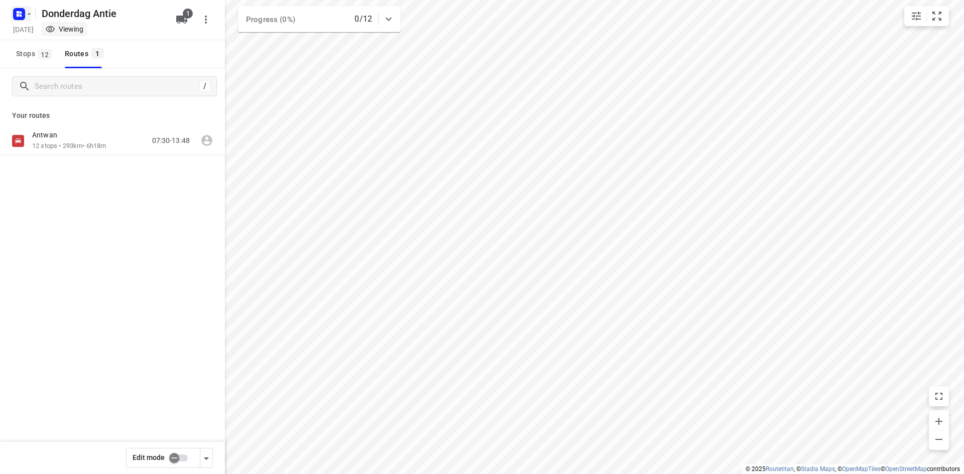
click at [26, 10] on icon "button" at bounding box center [29, 14] width 8 height 8
click at [35, 33] on p "Back to projects" at bounding box center [62, 36] width 56 height 12
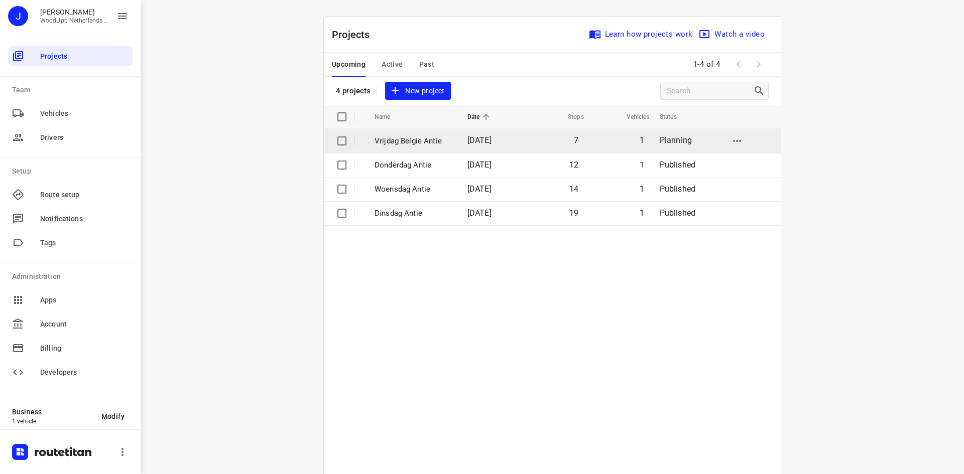
click at [427, 147] on td "Vrijdag Belgie Antie" at bounding box center [411, 141] width 95 height 24
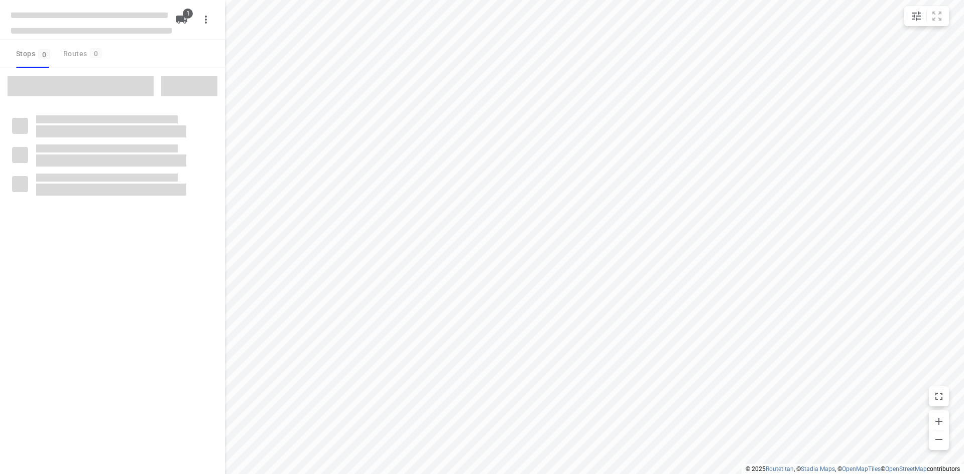
type input "distance"
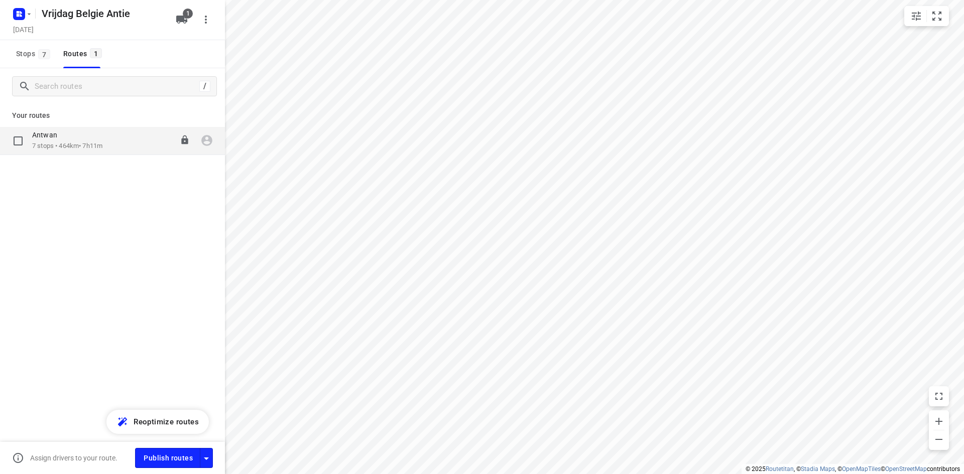
click at [71, 140] on div "Antwan" at bounding box center [67, 136] width 70 height 11
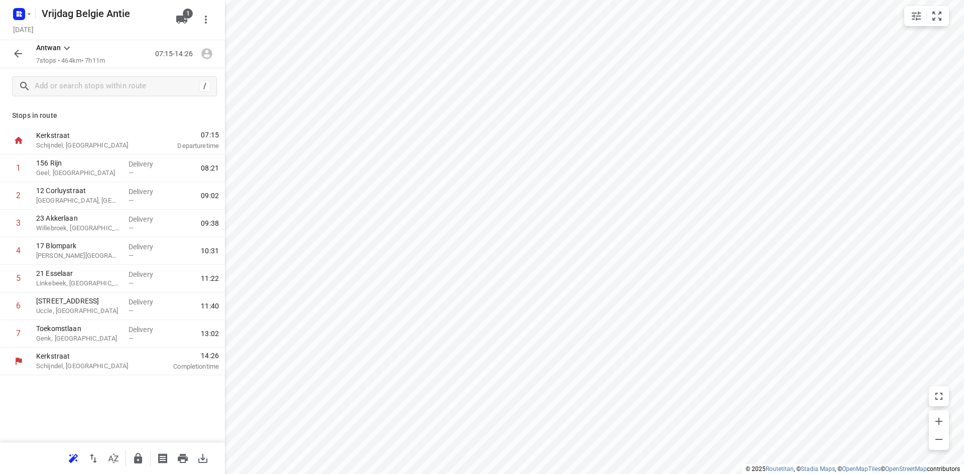
click at [80, 96] on div "/" at bounding box center [112, 86] width 225 height 36
click at [85, 87] on input "text" at bounding box center [125, 87] width 181 height 16
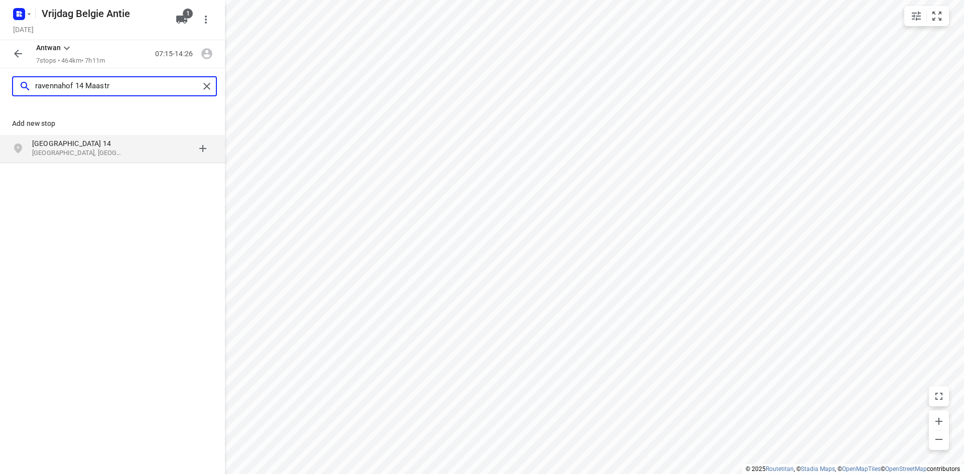
type input "ravennahof 14 Maastr"
click at [82, 146] on p "[GEOGRAPHIC_DATA] 14" at bounding box center [78, 144] width 92 height 10
type input "[STREET_ADDRESS]"
click at [67, 145] on p "[STREET_ADDRESS]" at bounding box center [78, 144] width 92 height 10
type input "[STREET_ADDRESS] bunde"
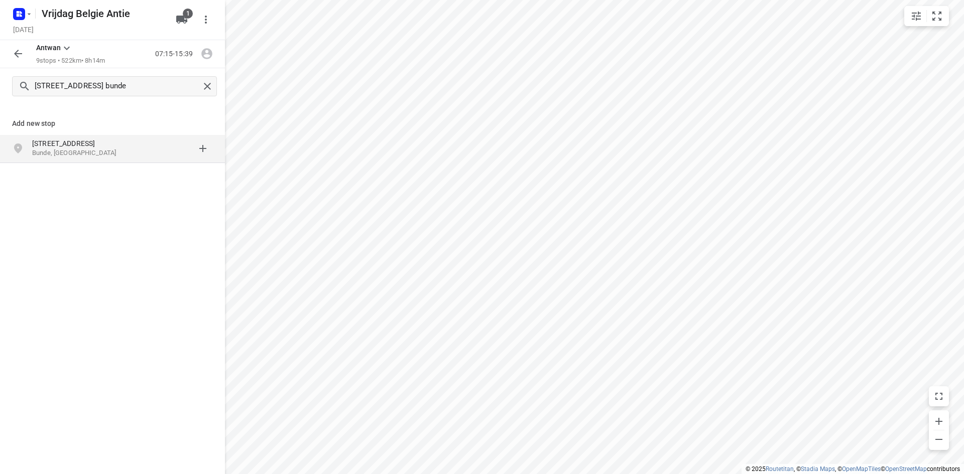
click at [60, 148] on p "[STREET_ADDRESS]" at bounding box center [78, 144] width 92 height 10
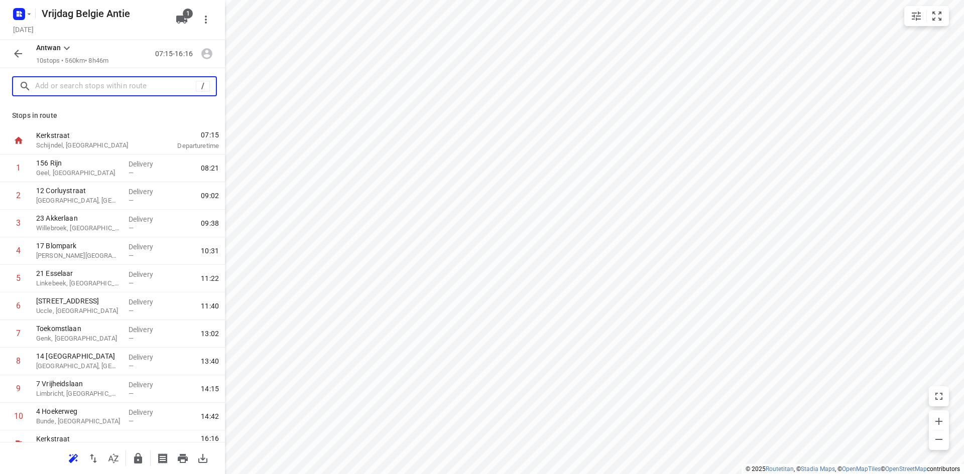
click at [111, 92] on input "text" at bounding box center [115, 87] width 161 height 16
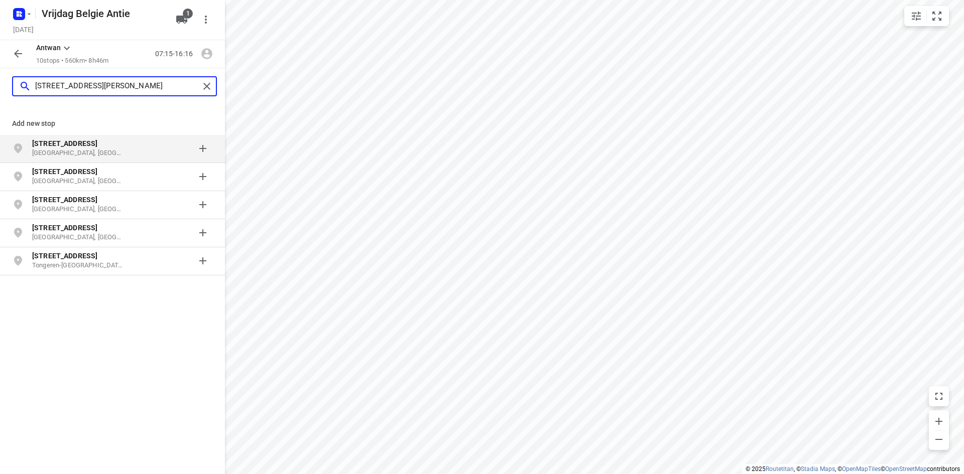
type input "[STREET_ADDRESS][PERSON_NAME]"
click at [103, 149] on p "[STREET_ADDRESS]" at bounding box center [78, 144] width 92 height 10
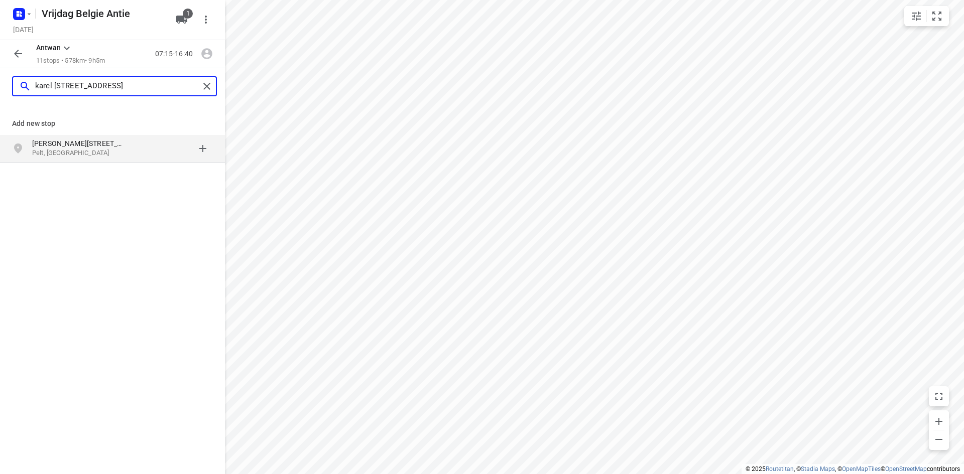
type input "karel [STREET_ADDRESS]"
click at [80, 149] on p "Pelt, [GEOGRAPHIC_DATA]" at bounding box center [78, 154] width 92 height 10
type input "[STREET_ADDRESS] bekkevoort"
click at [115, 154] on p "[GEOGRAPHIC_DATA], [GEOGRAPHIC_DATA]" at bounding box center [78, 154] width 92 height 10
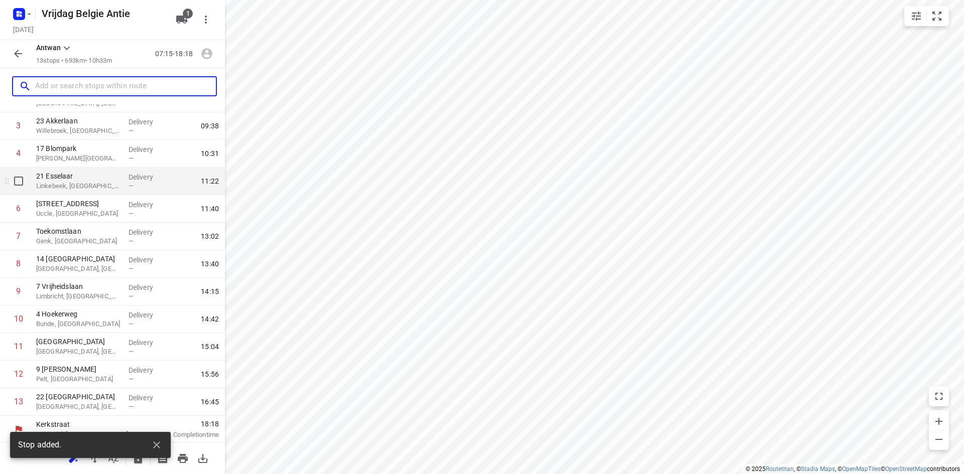
scroll to position [99, 0]
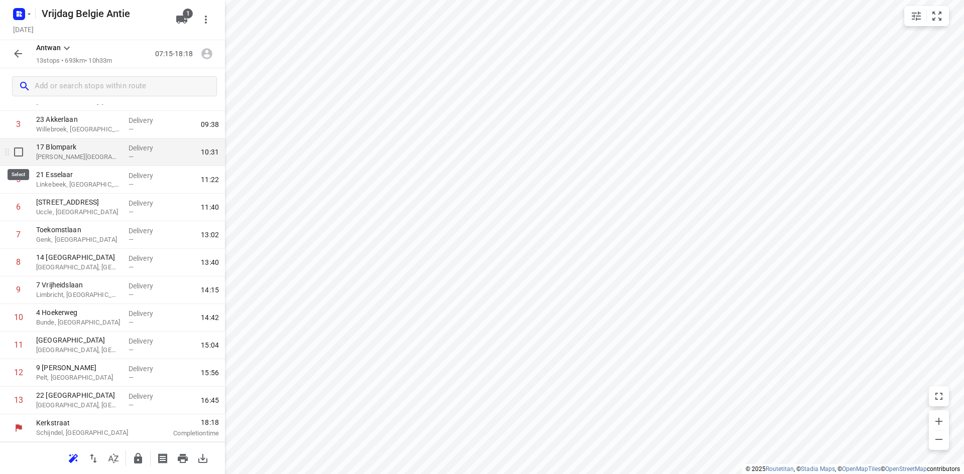
click at [20, 154] on input "checkbox" at bounding box center [19, 152] width 20 height 20
checkbox input "true"
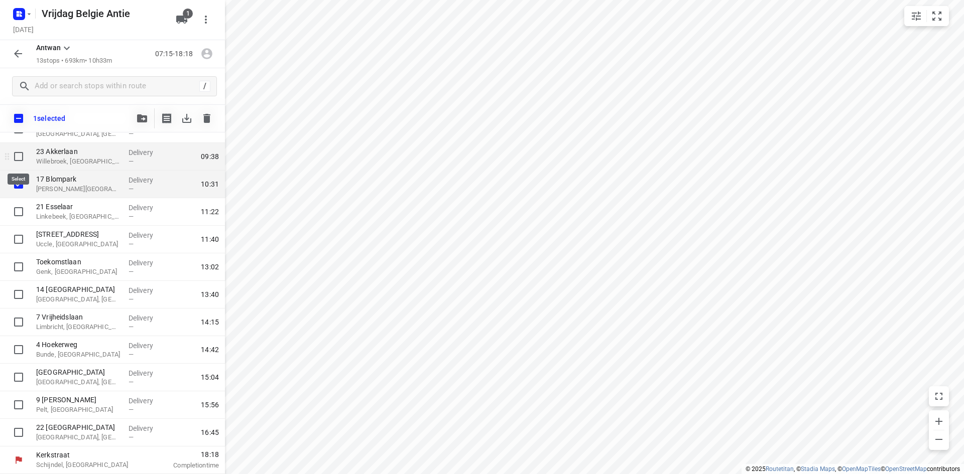
scroll to position [95, 0]
click at [215, 114] on button "button" at bounding box center [207, 118] width 20 height 20
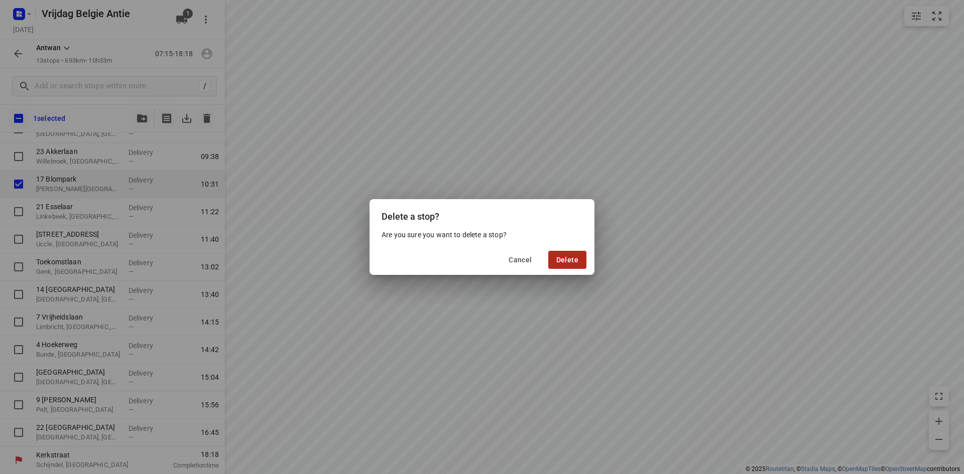
click at [577, 259] on span "Delete" at bounding box center [567, 260] width 22 height 8
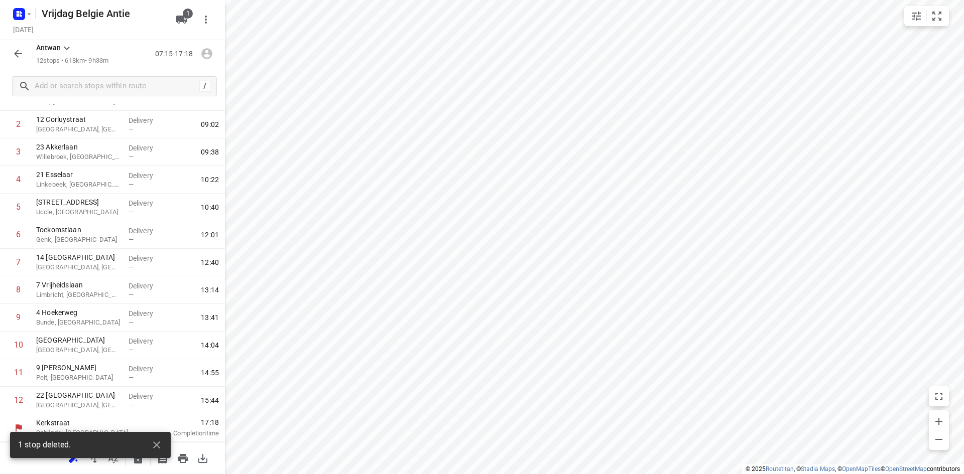
scroll to position [71, 0]
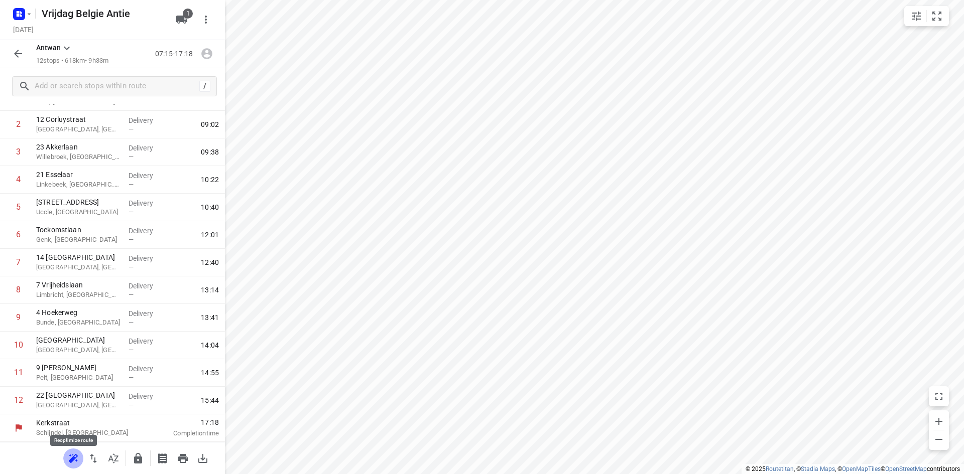
click at [74, 460] on icon "button" at bounding box center [72, 460] width 7 height 7
click at [26, 56] on button "button" at bounding box center [18, 54] width 20 height 20
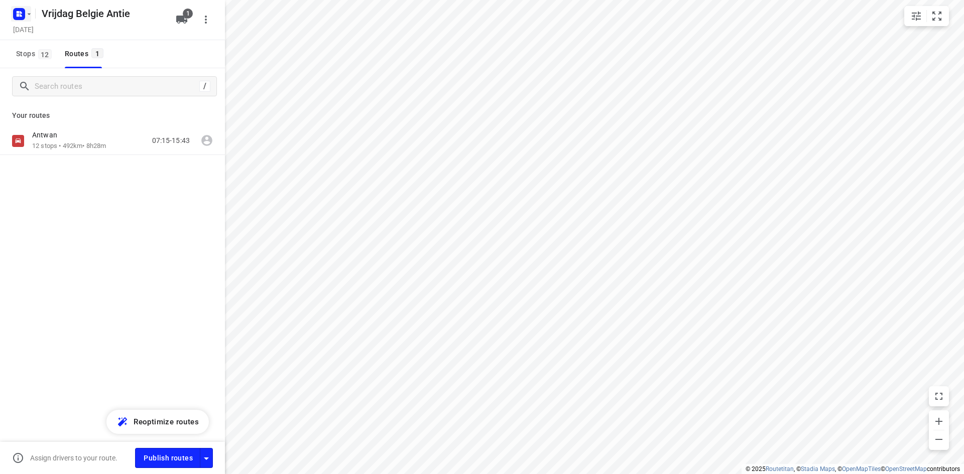
click at [28, 11] on icon "button" at bounding box center [29, 14] width 8 height 8
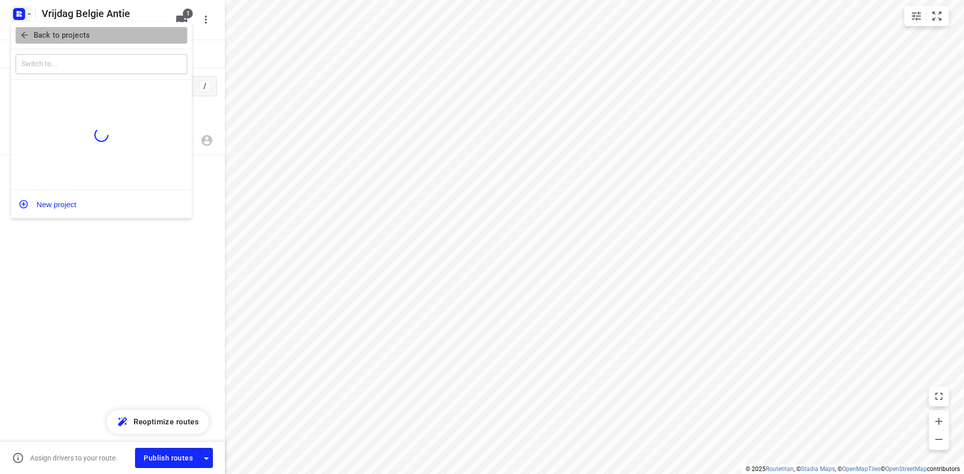
click at [37, 35] on p "Back to projects" at bounding box center [62, 36] width 56 height 12
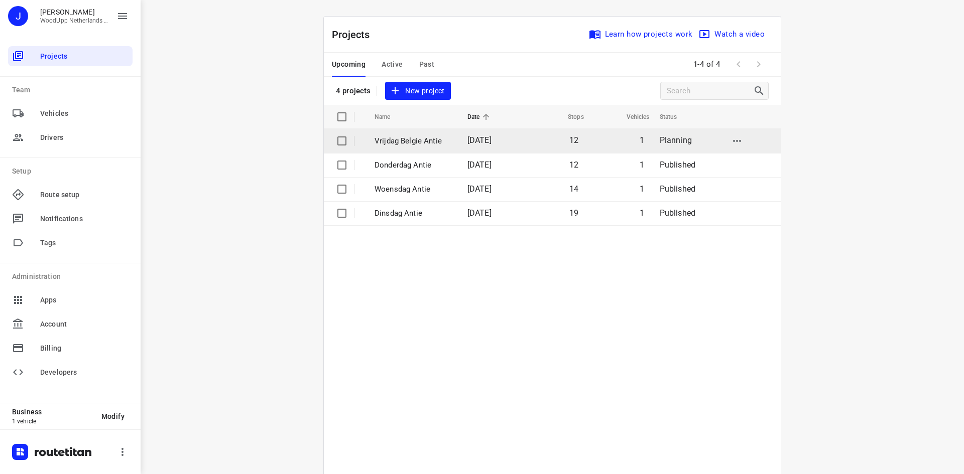
click at [382, 141] on p "Vrijdag Belgie Antie" at bounding box center [414, 142] width 78 height 12
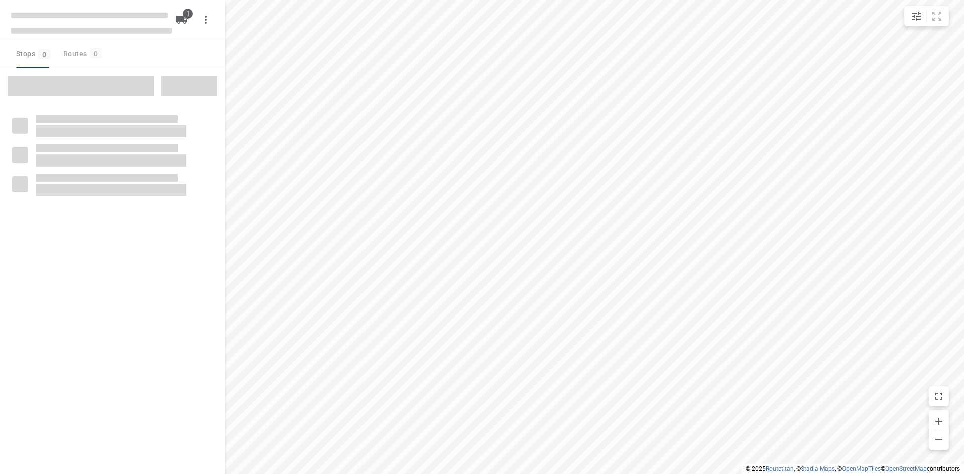
type input "distance"
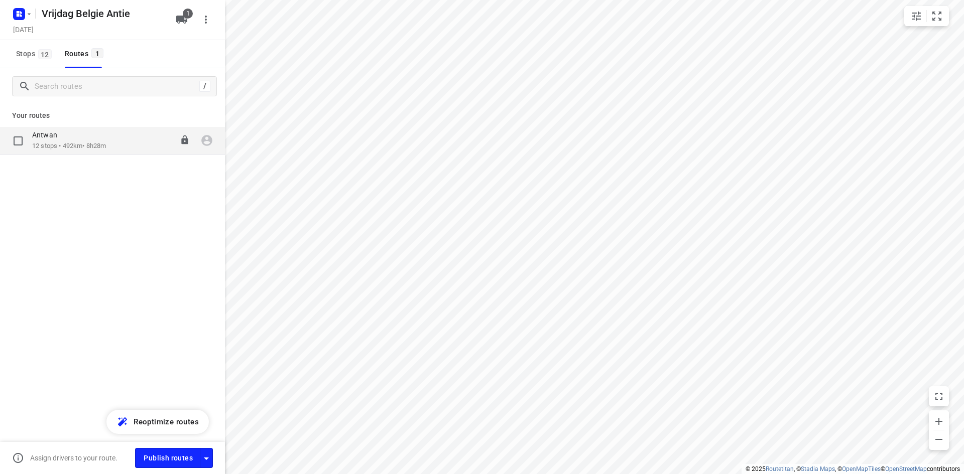
click at [168, 142] on div "07:15-15:43" at bounding box center [165, 141] width 50 height 21
click at [118, 131] on div "Antwan 12 stops • 492km • 8h28m 07:15-15:43" at bounding box center [128, 141] width 193 height 21
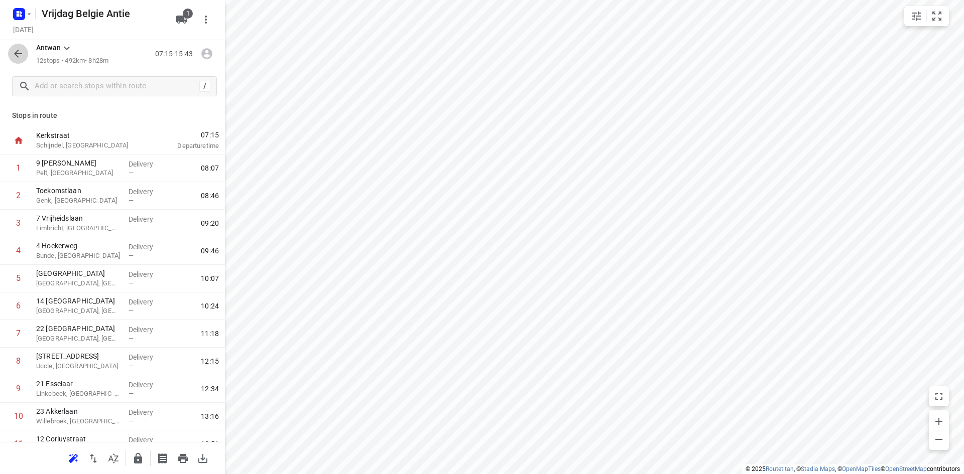
click at [19, 52] on icon "button" at bounding box center [18, 54] width 12 height 12
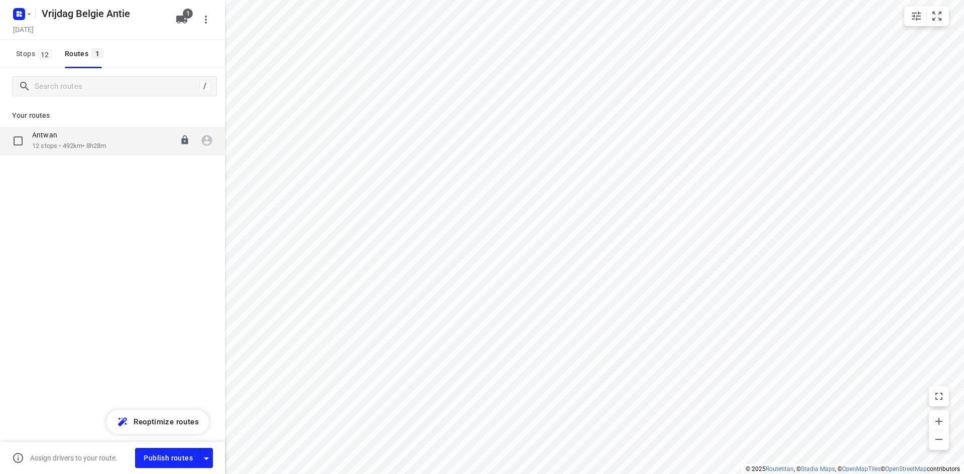
click at [91, 146] on p "12 stops • 492km • 8h28m" at bounding box center [69, 147] width 74 height 10
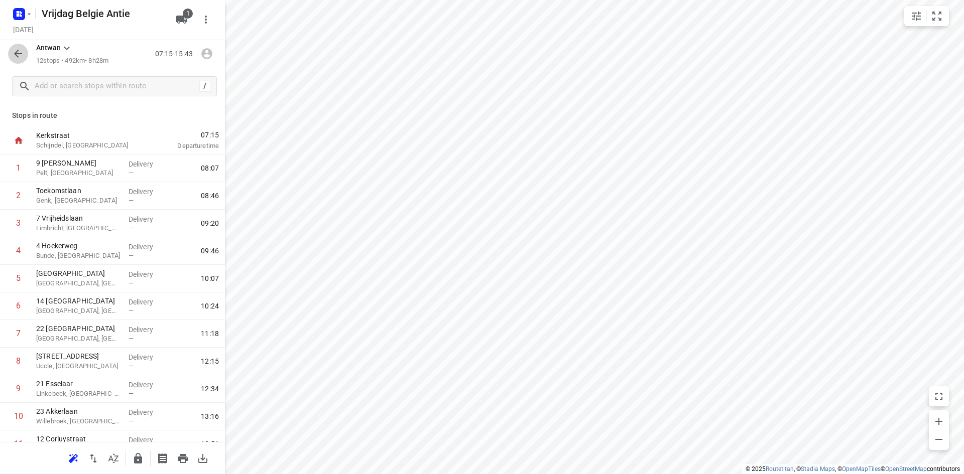
click at [21, 57] on icon "button" at bounding box center [18, 54] width 12 height 12
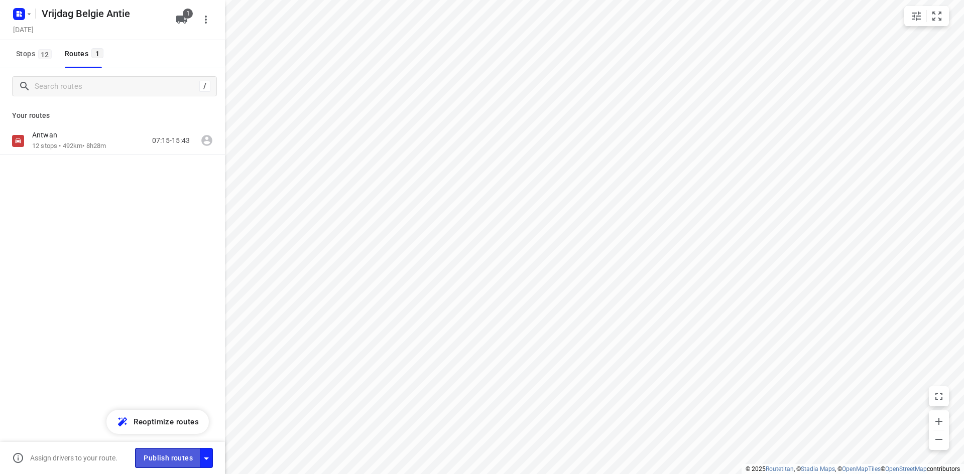
click at [180, 457] on span "Publish routes" at bounding box center [168, 458] width 49 height 13
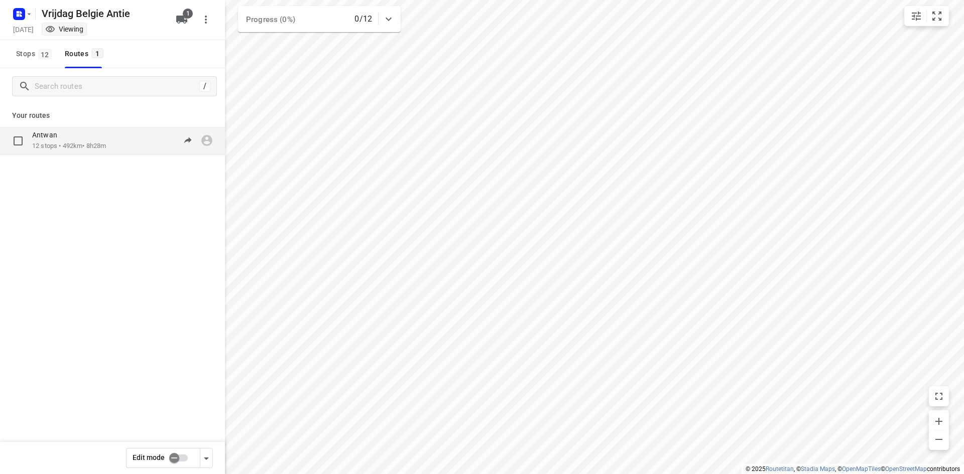
click at [101, 142] on p "12 stops • 492km • 8h28m" at bounding box center [69, 147] width 74 height 10
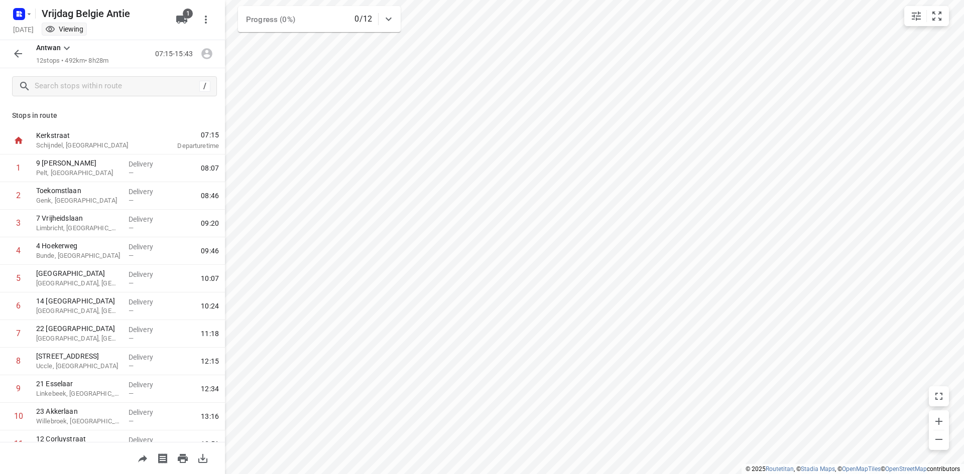
click at [201, 459] on icon "button" at bounding box center [202, 458] width 9 height 9
click at [27, 52] on button "button" at bounding box center [18, 54] width 20 height 20
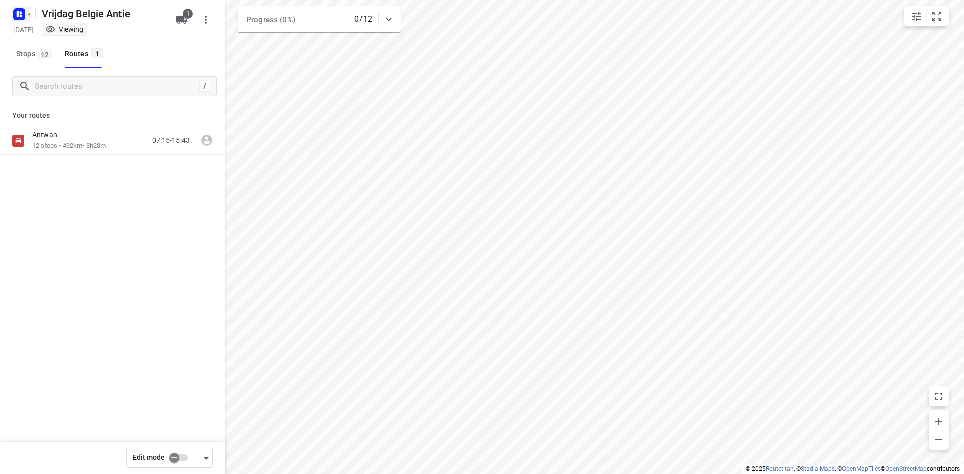
click at [24, 17] on rect "button" at bounding box center [19, 14] width 12 height 12
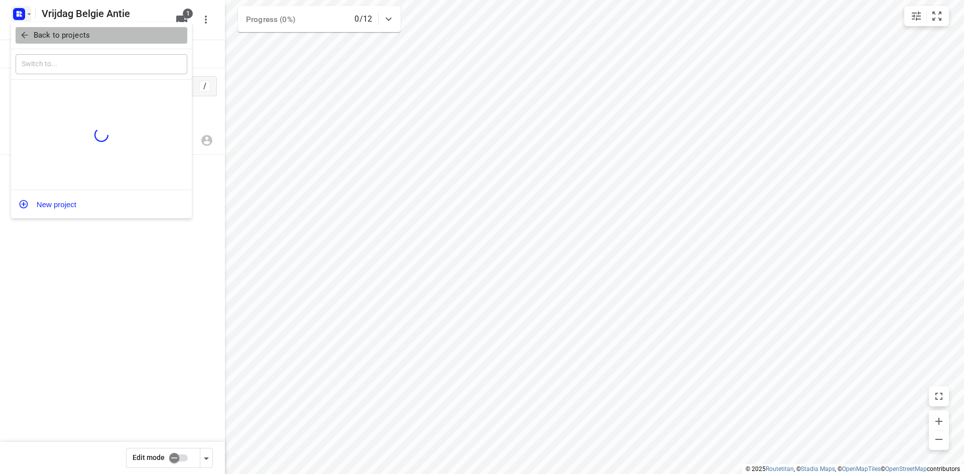
drag, startPoint x: 35, startPoint y: 37, endPoint x: 49, endPoint y: 14, distance: 27.5
click at [36, 37] on p "Back to projects" at bounding box center [62, 36] width 56 height 12
